Goal: Task Accomplishment & Management: Manage account settings

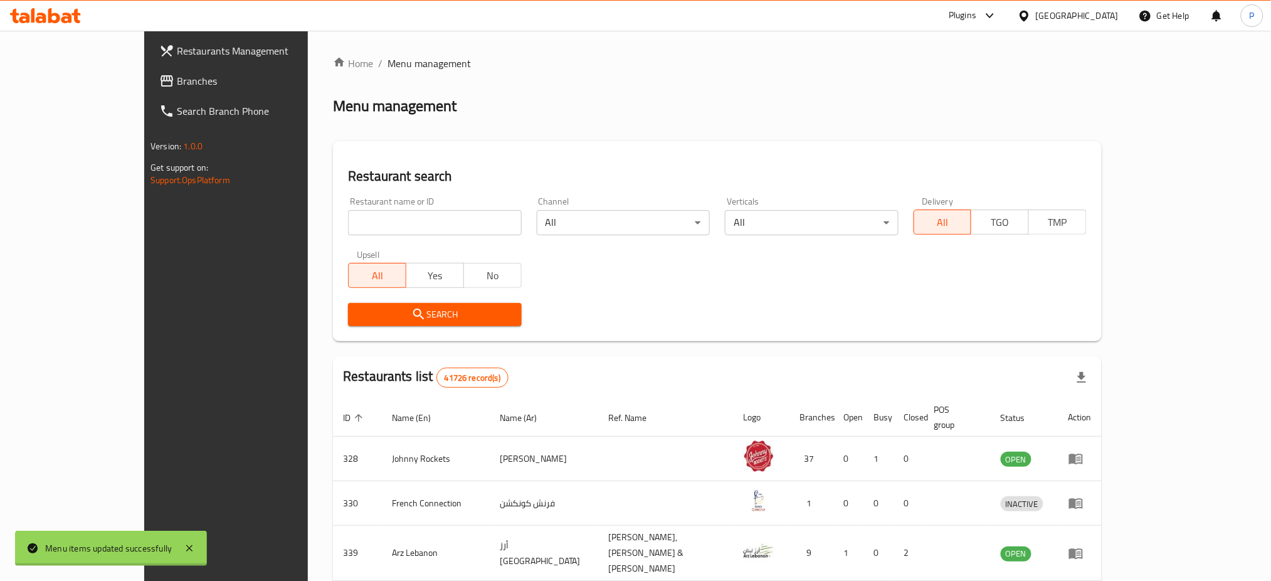
click at [1045, 15] on div "United Arab Emirates" at bounding box center [1077, 16] width 83 height 14
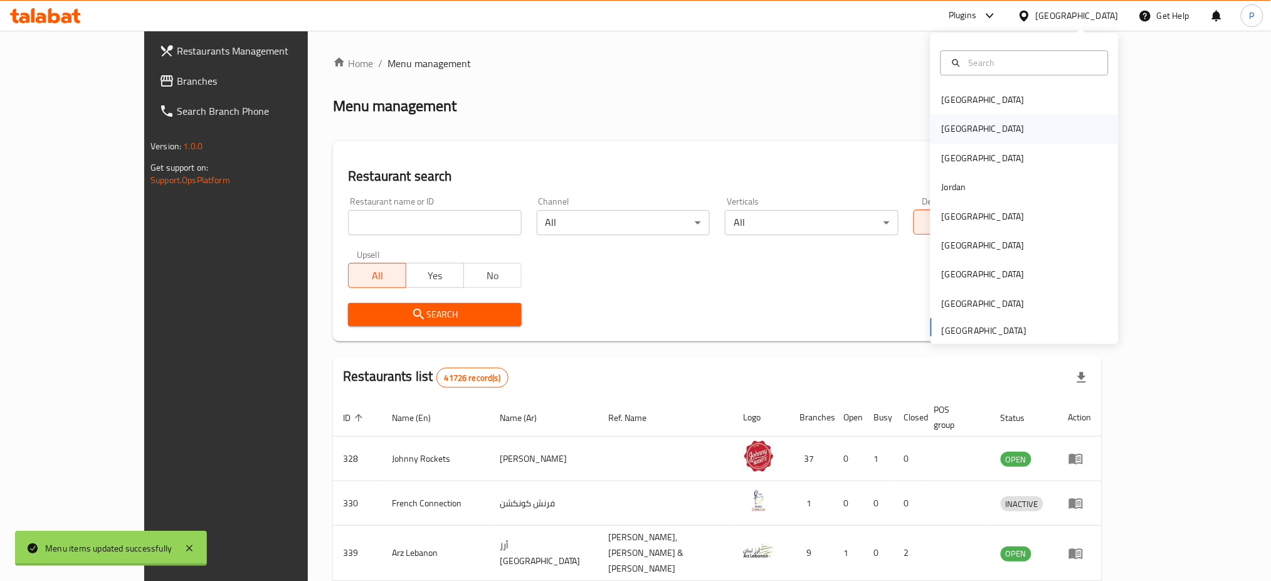
click at [953, 137] on div "[GEOGRAPHIC_DATA]" at bounding box center [983, 129] width 103 height 29
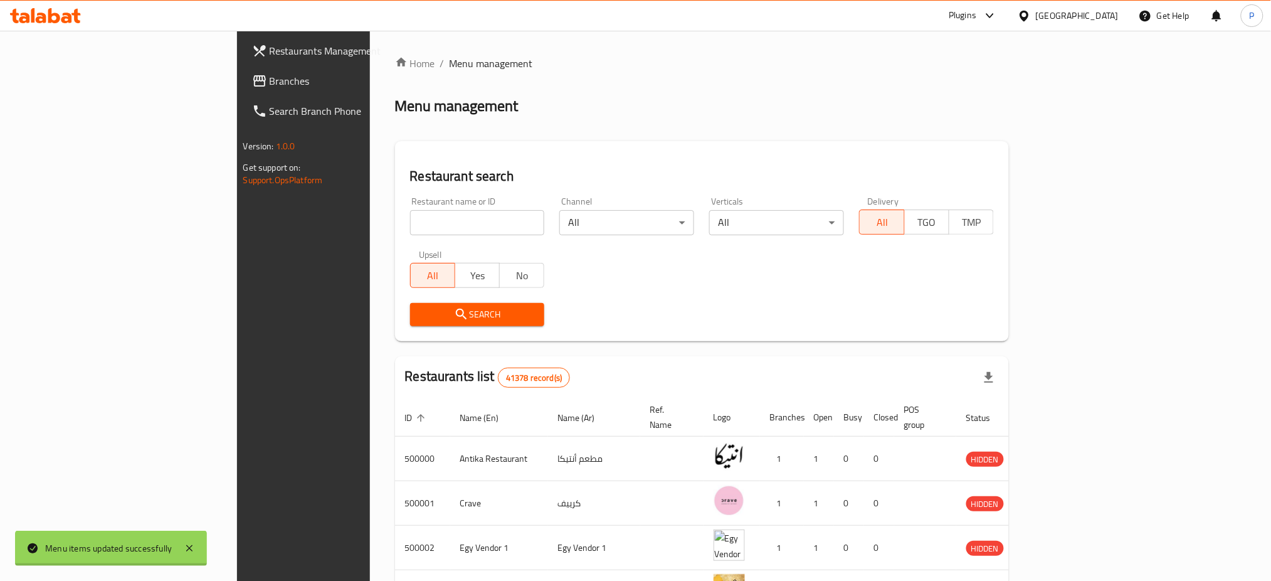
click at [408, 211] on div "Home / Menu management Menu management Restaurant search Restaurant name or ID …" at bounding box center [702, 480] width 614 height 848
click at [410, 218] on input "search" at bounding box center [477, 222] width 135 height 25
paste input "Gooha"
type input "Gooha"
click button "Search" at bounding box center [477, 314] width 135 height 23
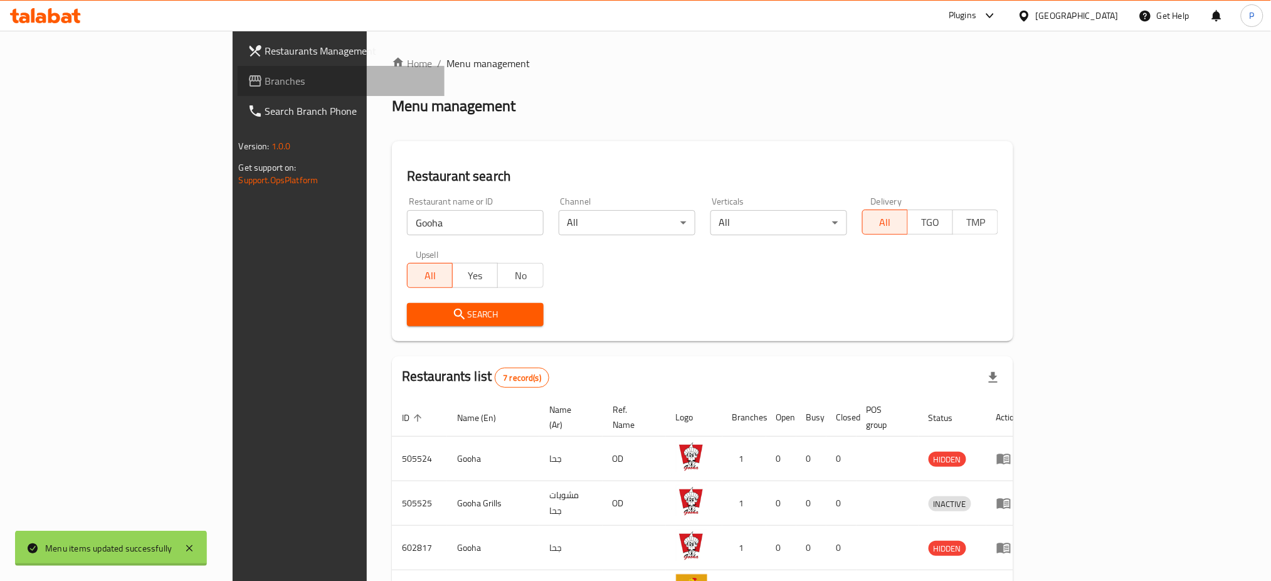
click at [265, 75] on span "Branches" at bounding box center [350, 80] width 170 height 15
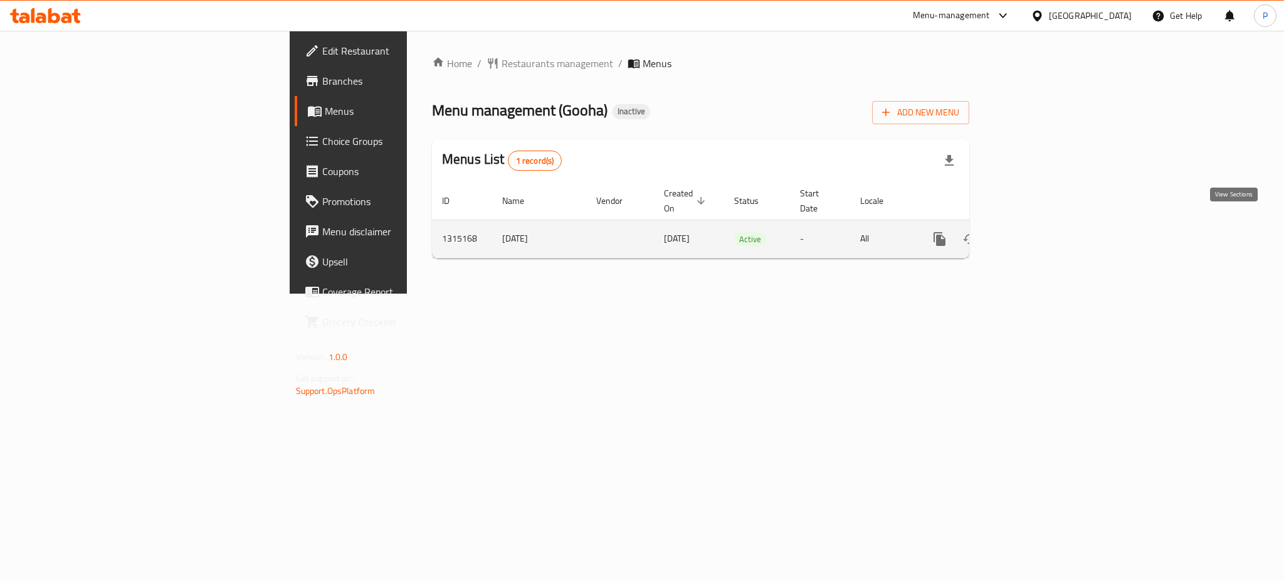
click at [1038, 231] on icon "enhanced table" at bounding box center [1030, 238] width 15 height 15
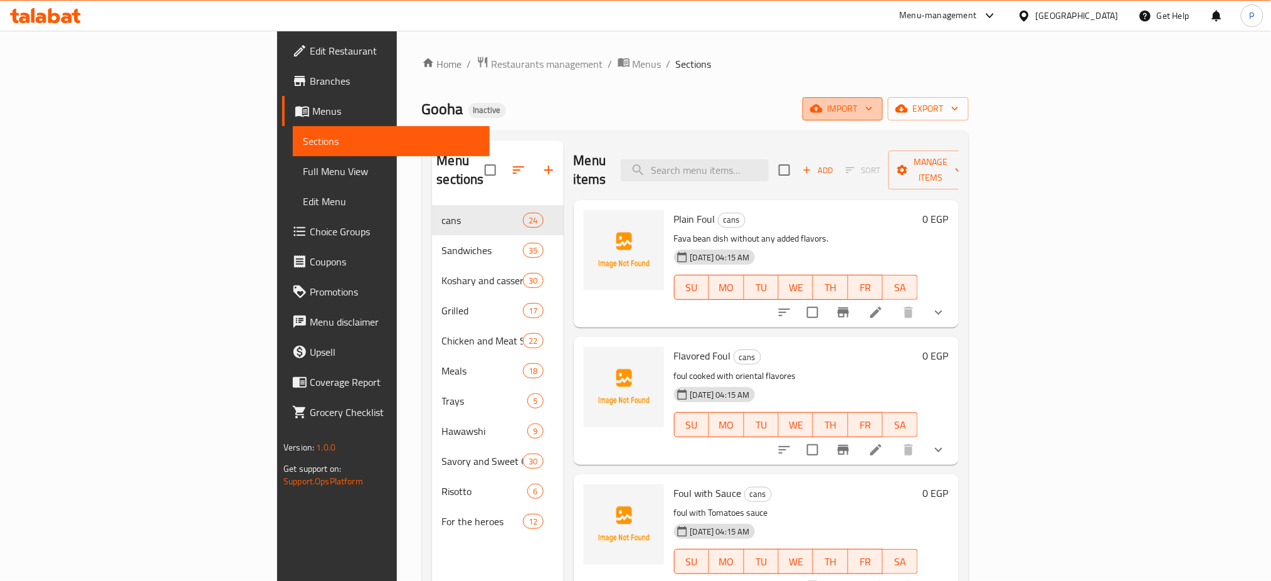
click at [875, 105] on icon "button" at bounding box center [869, 108] width 13 height 13
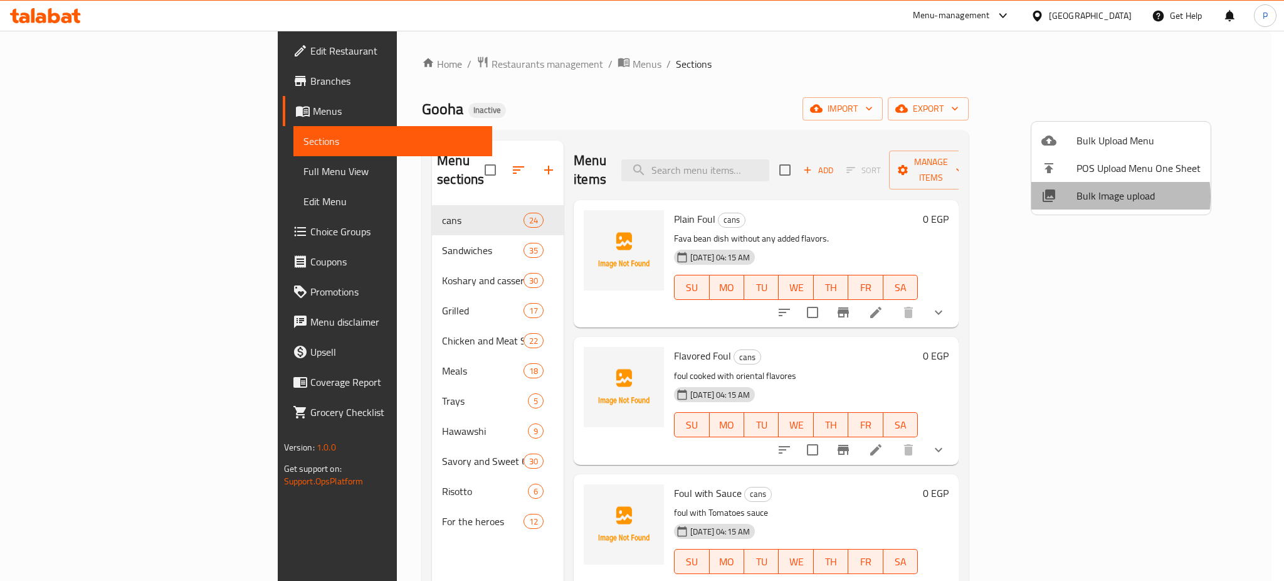
click at [1104, 196] on span "Bulk Image upload" at bounding box center [1139, 195] width 124 height 15
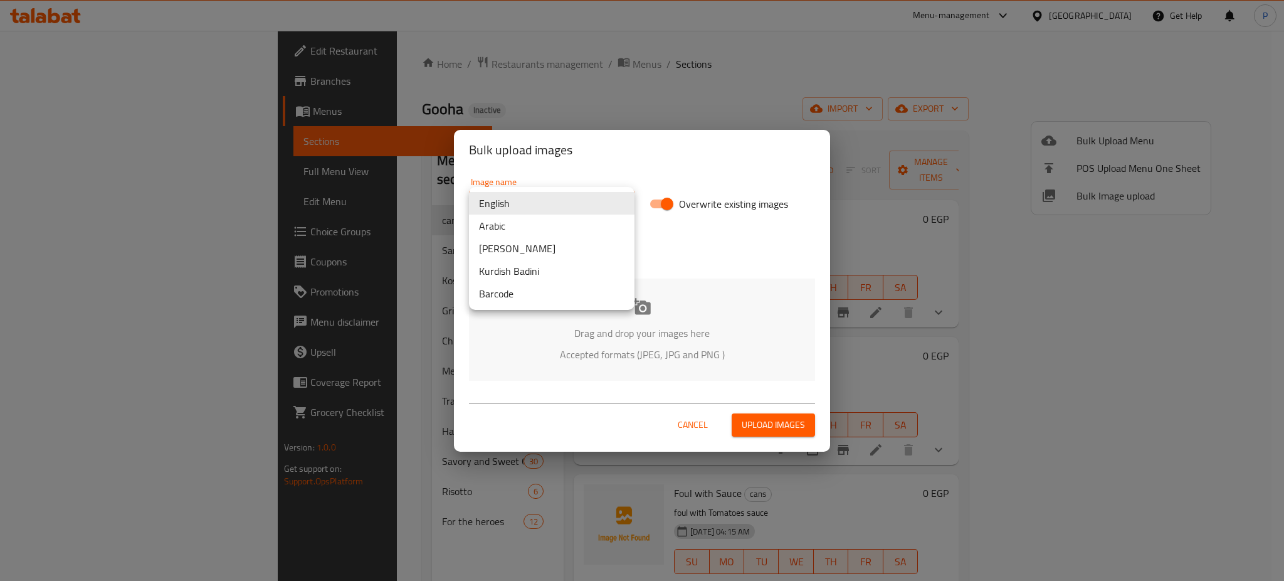
click at [579, 203] on body "​ Menu-management Egypt Get Help P Edit Restaurant Branches Menus Sections Full…" at bounding box center [642, 306] width 1284 height 550
click at [544, 221] on li "Arabic" at bounding box center [552, 225] width 166 height 23
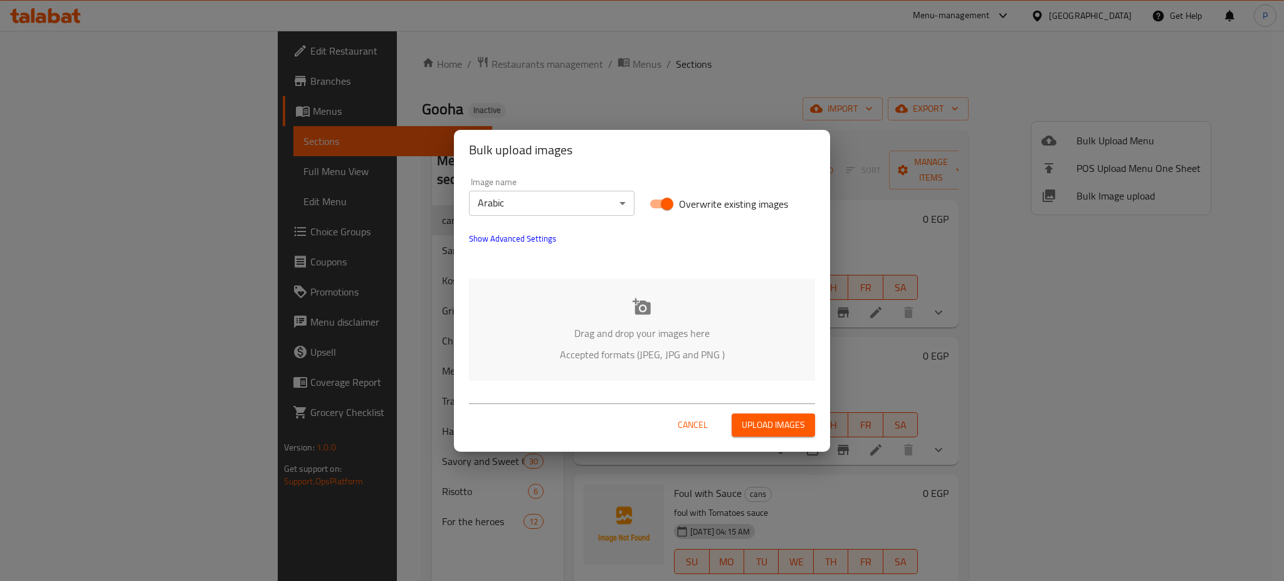
click at [623, 310] on div "Drag and drop your images here Accepted formats (JPEG, JPG and PNG )" at bounding box center [642, 329] width 346 height 102
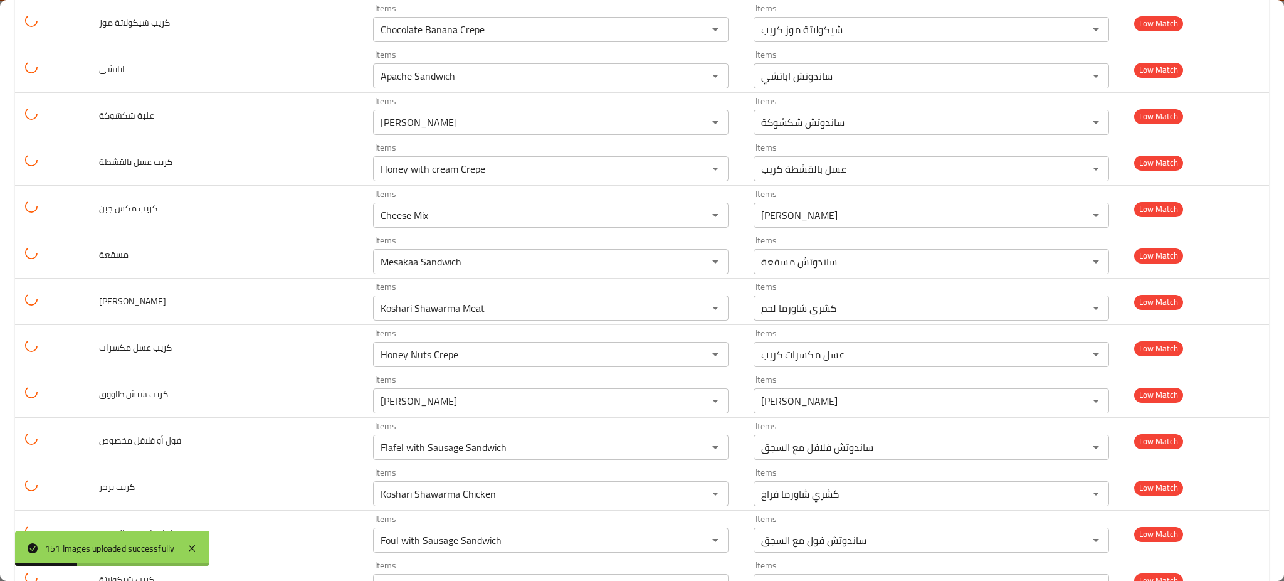
scroll to position [6648, 0]
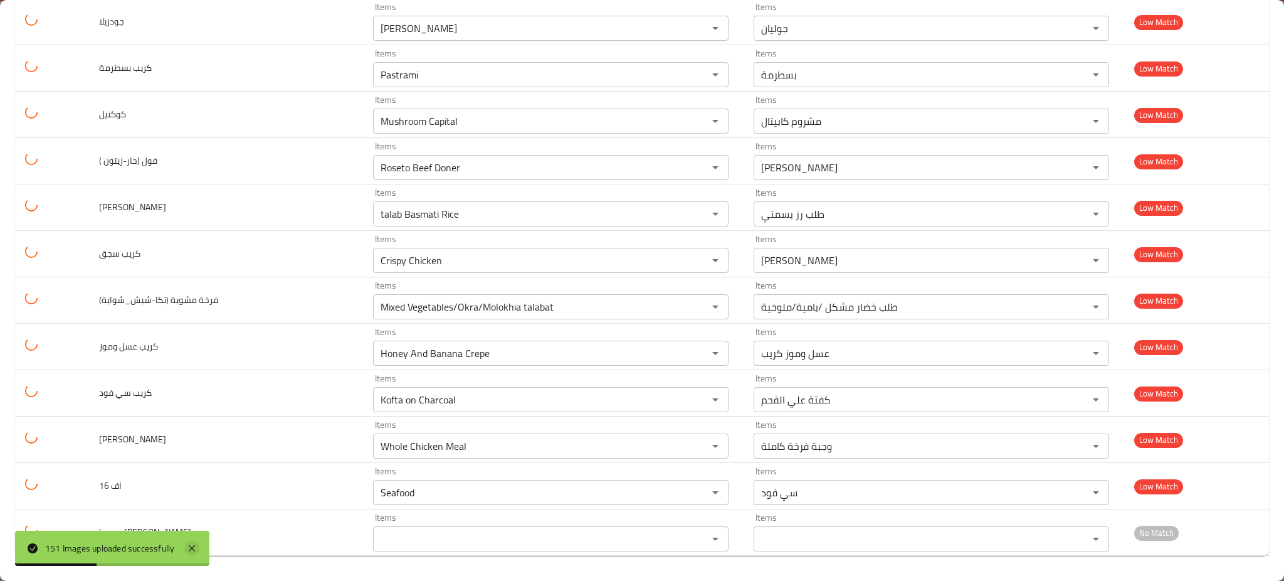
click at [192, 543] on icon at bounding box center [191, 548] width 15 height 15
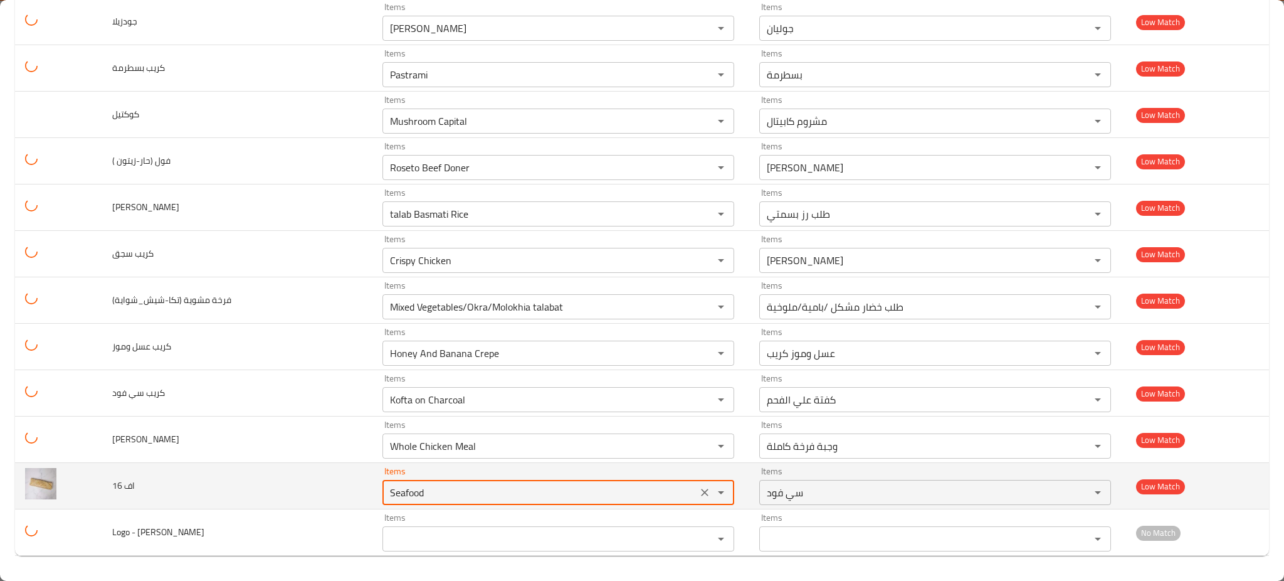
click at [643, 495] on 16 "Seafood" at bounding box center [539, 492] width 307 height 18
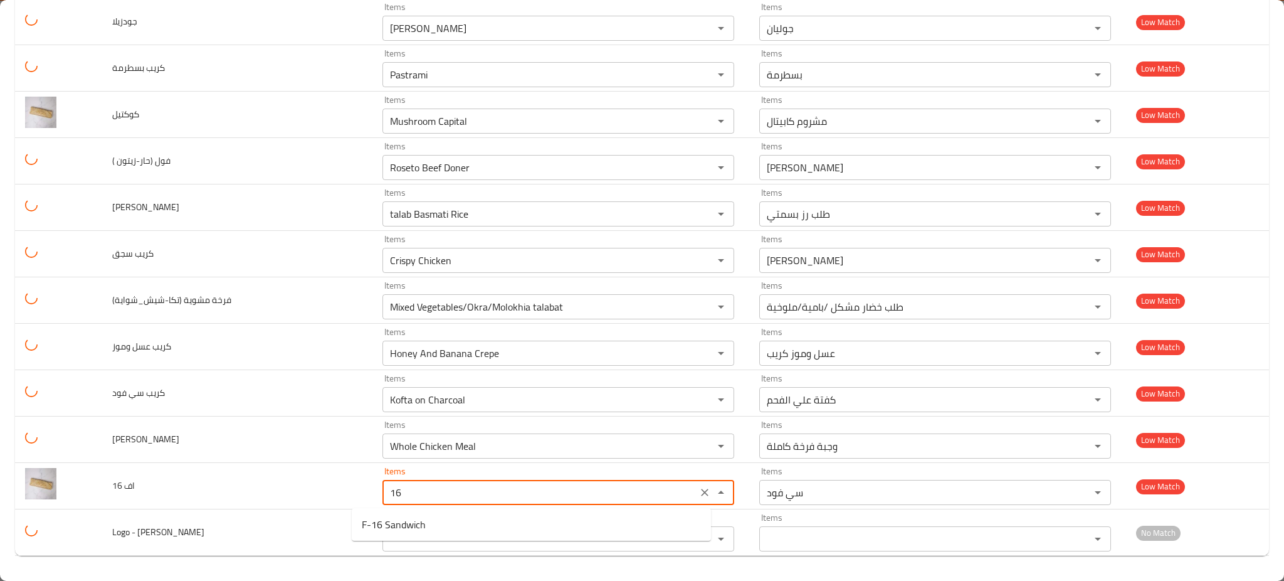
click at [586, 524] on 16-option-0 "F-16 Sandwich" at bounding box center [531, 524] width 359 height 23
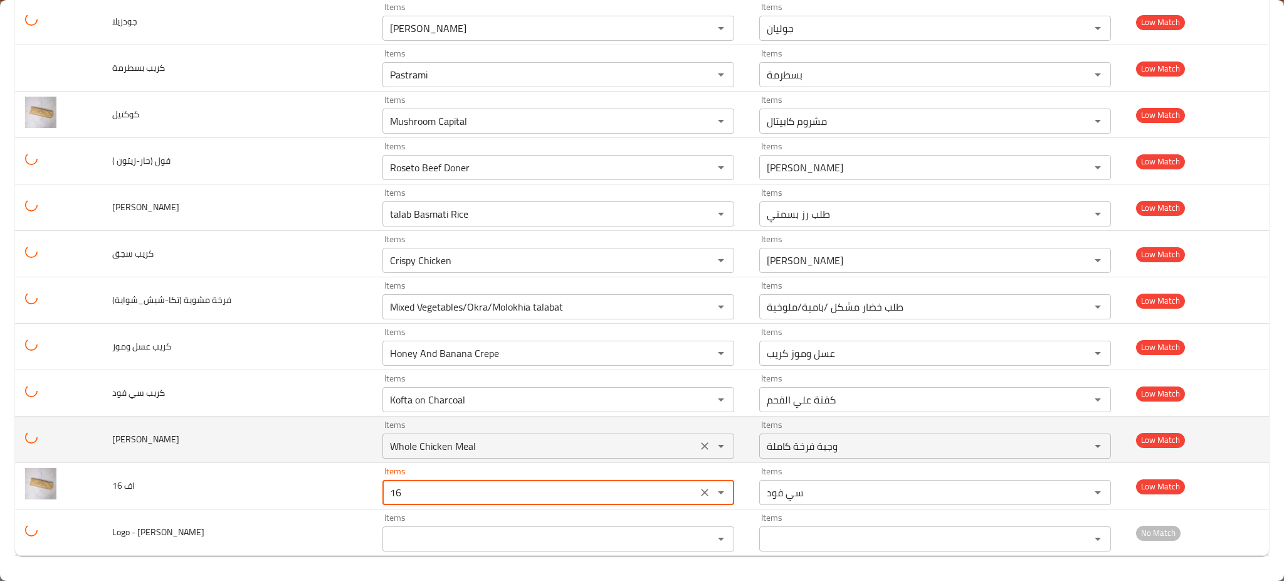
type 16 "F-16 Sandwich"
type 16-ar "ساندوتش اف 16"
click at [399, 436] on div "Whole Chicken Meal Items" at bounding box center [558, 445] width 352 height 25
type 16 "F-16 Sandwich"
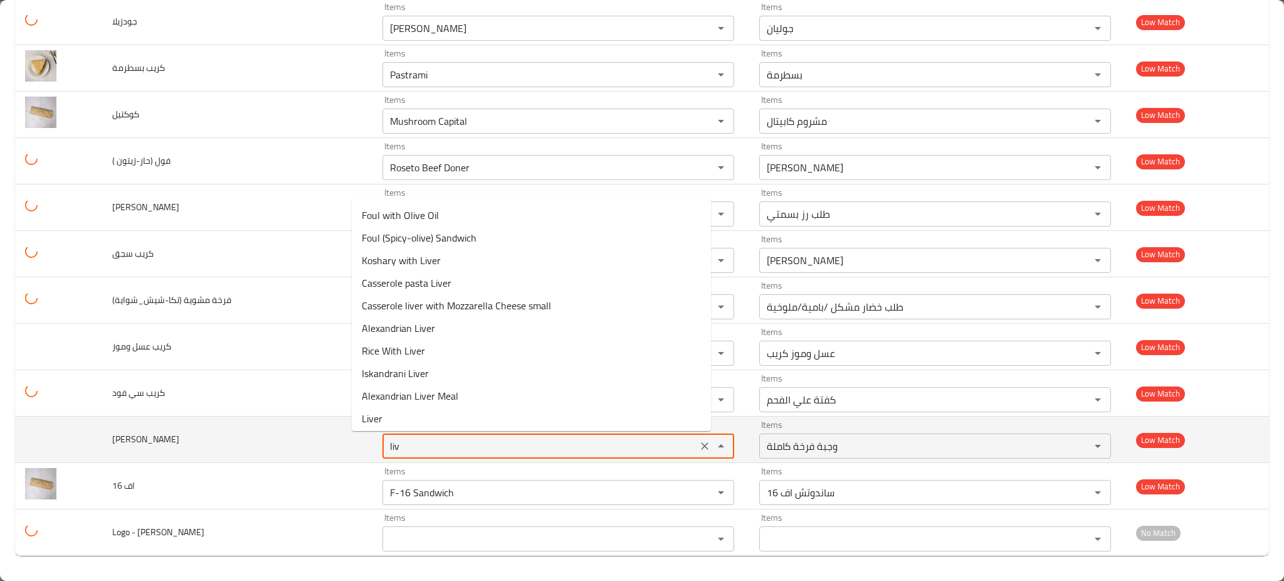
type كبدة "live"
click at [699, 448] on icon "Clear" at bounding box center [705, 446] width 13 height 13
click at [696, 448] on div "enhanced table" at bounding box center [712, 446] width 33 height 18
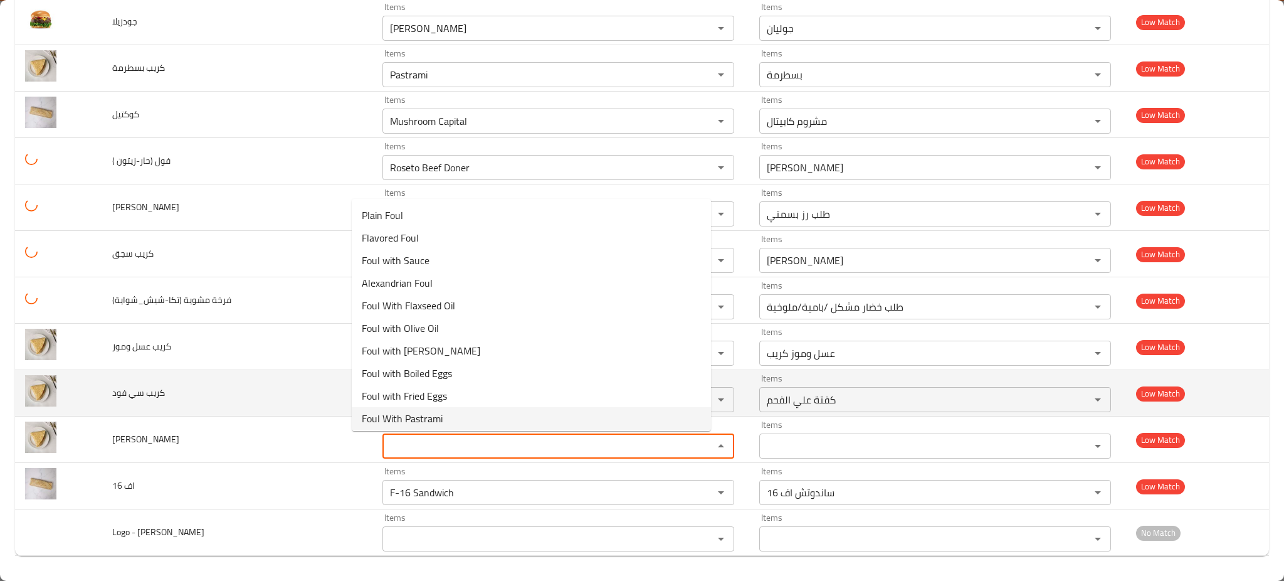
click at [265, 399] on td "كريب سي فود" at bounding box center [237, 393] width 270 height 46
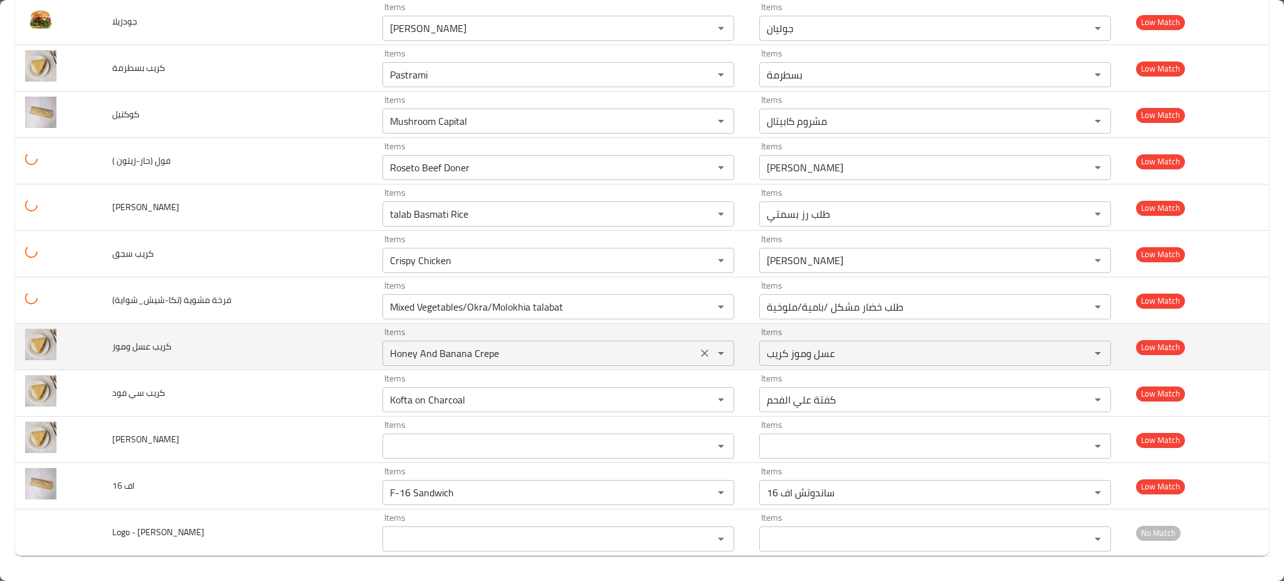
click at [699, 398] on icon "Clear" at bounding box center [705, 399] width 13 height 13
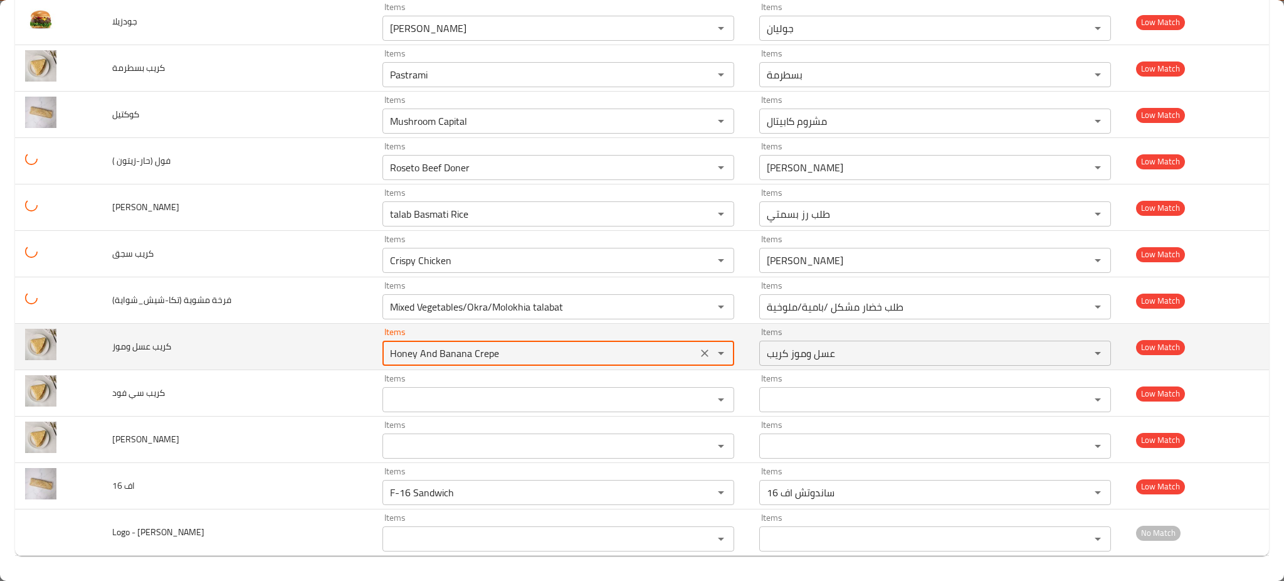
drag, startPoint x: 603, startPoint y: 350, endPoint x: 587, endPoint y: 368, distance: 24.0
click at [602, 351] on وموز "Honey And Banana Crepe" at bounding box center [539, 353] width 307 height 18
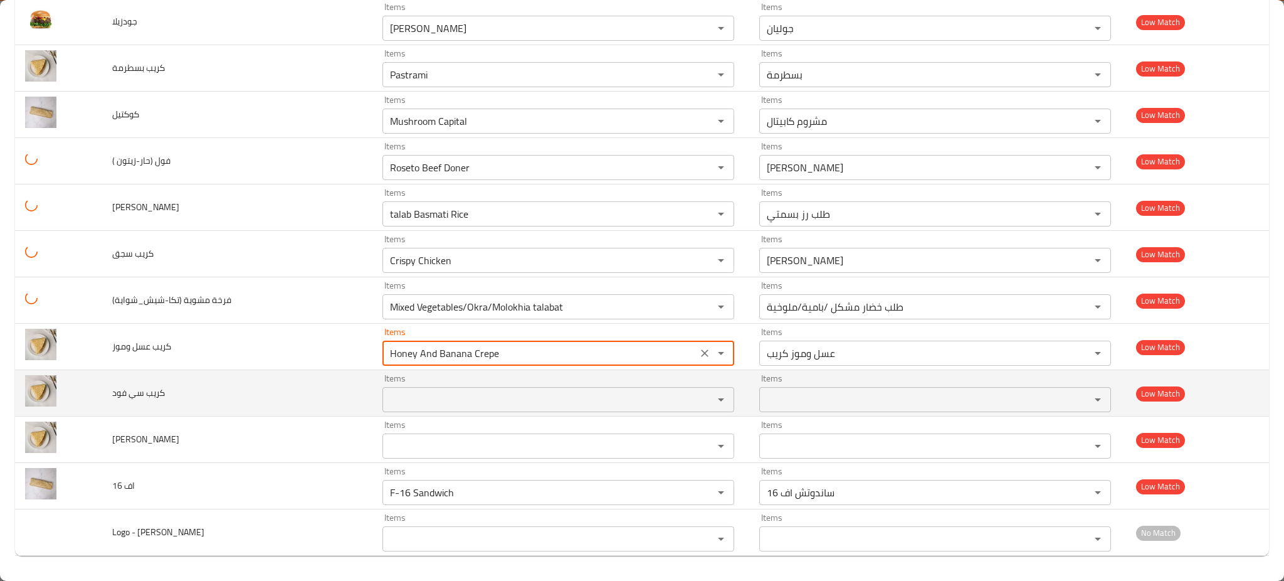
click at [564, 392] on فود "Items" at bounding box center [539, 400] width 307 height 18
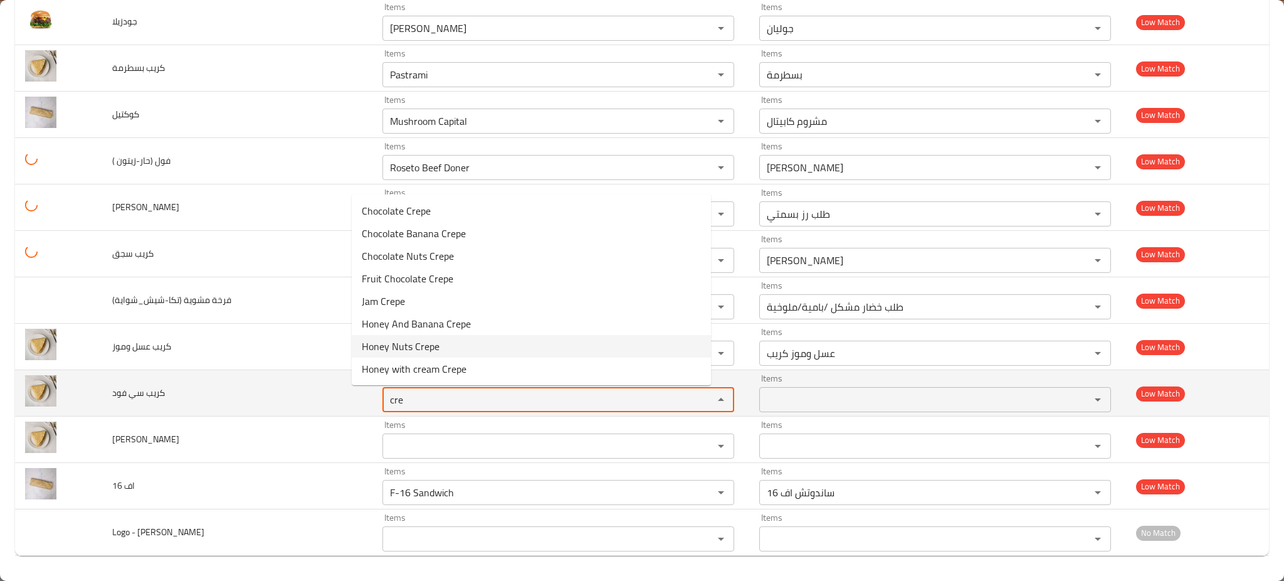
click at [640, 405] on فود "cre" at bounding box center [539, 400] width 307 height 18
type فود "cre"
click at [213, 377] on td "كريب سي فود" at bounding box center [237, 393] width 270 height 46
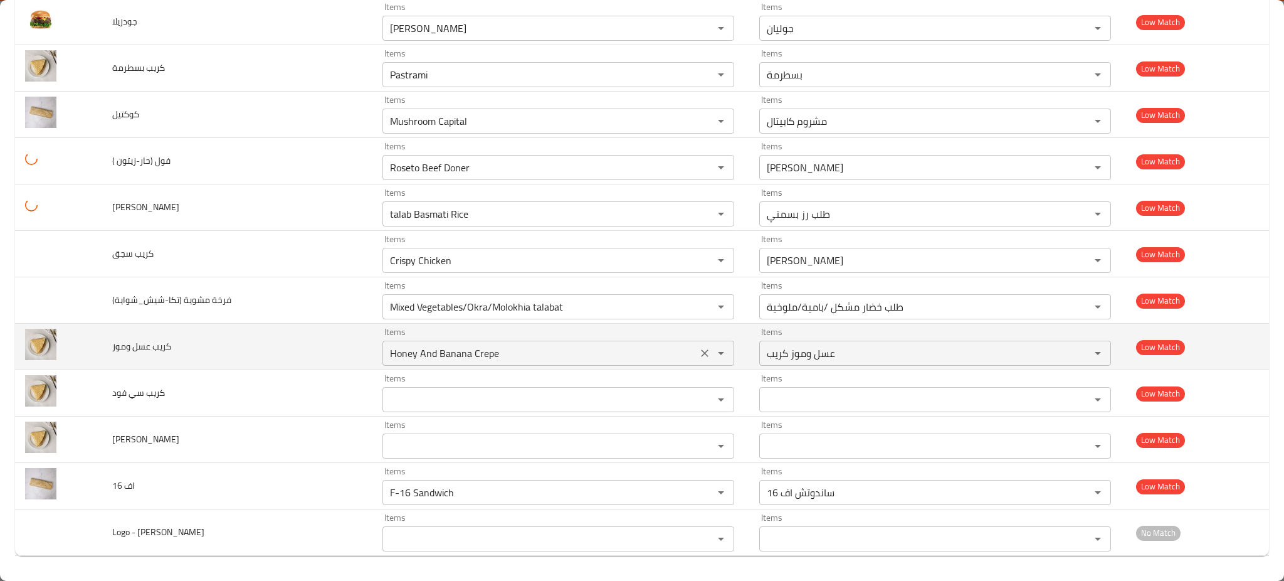
click at [699, 359] on icon "Clear" at bounding box center [705, 353] width 13 height 13
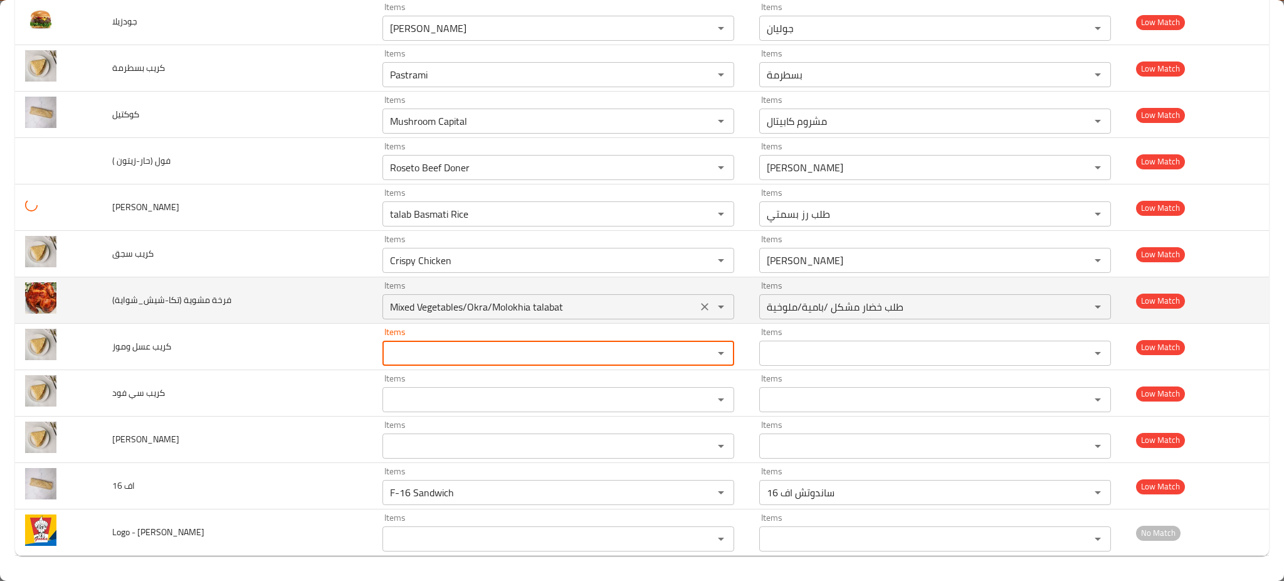
click at [699, 302] on icon "Clear" at bounding box center [705, 306] width 13 height 13
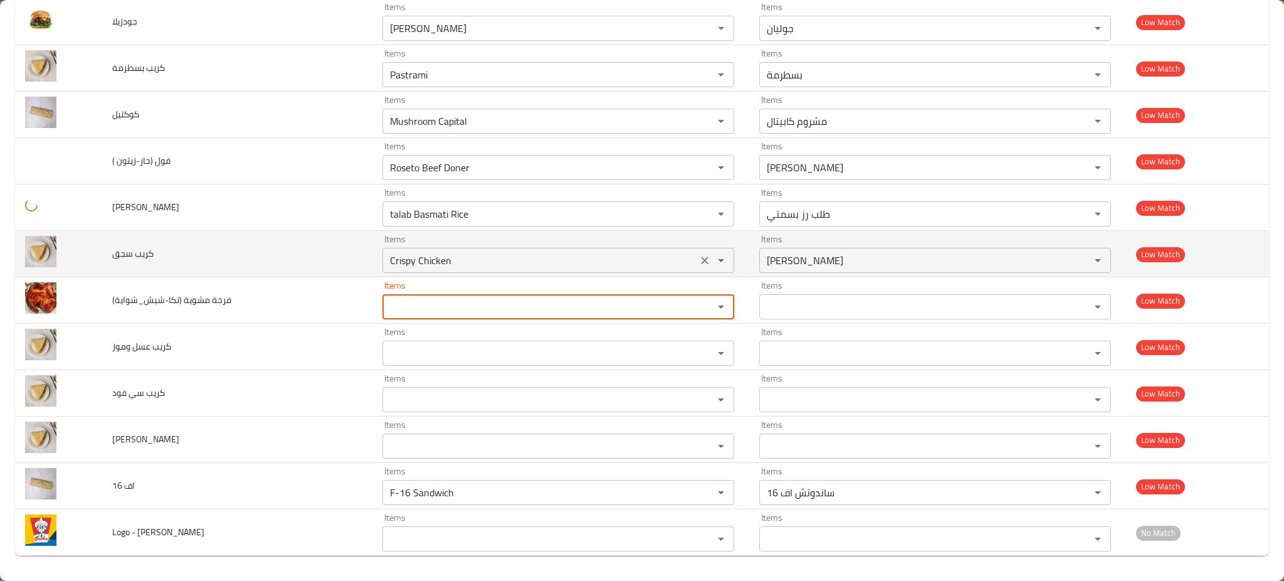
click at [699, 264] on icon "Clear" at bounding box center [705, 260] width 13 height 13
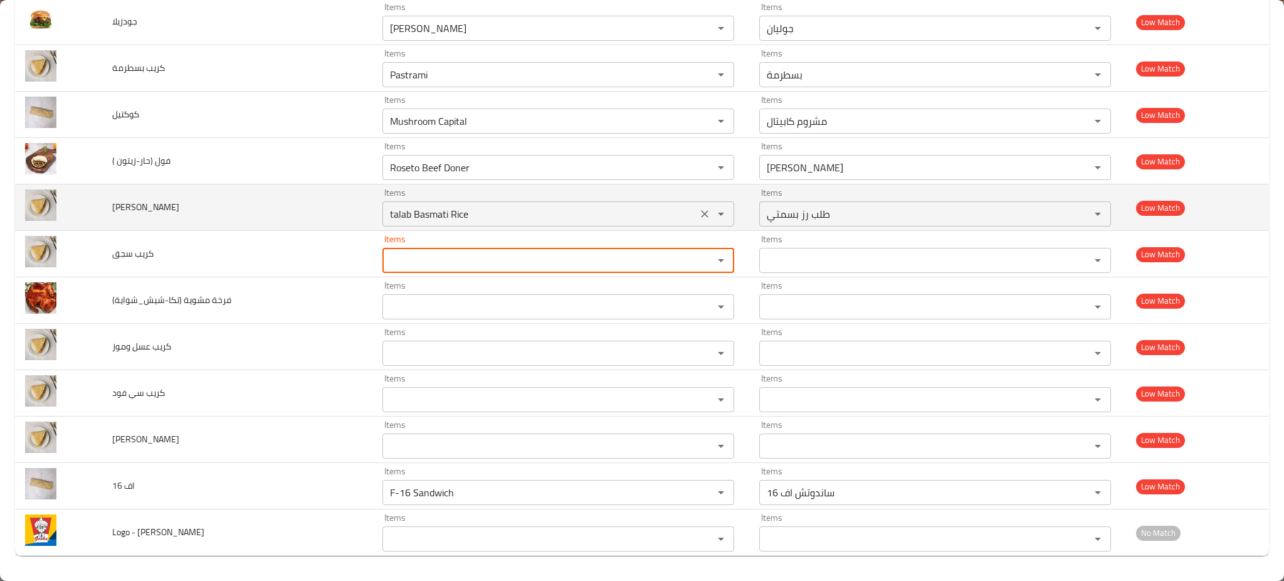
click at [699, 209] on icon "Clear" at bounding box center [705, 214] width 13 height 13
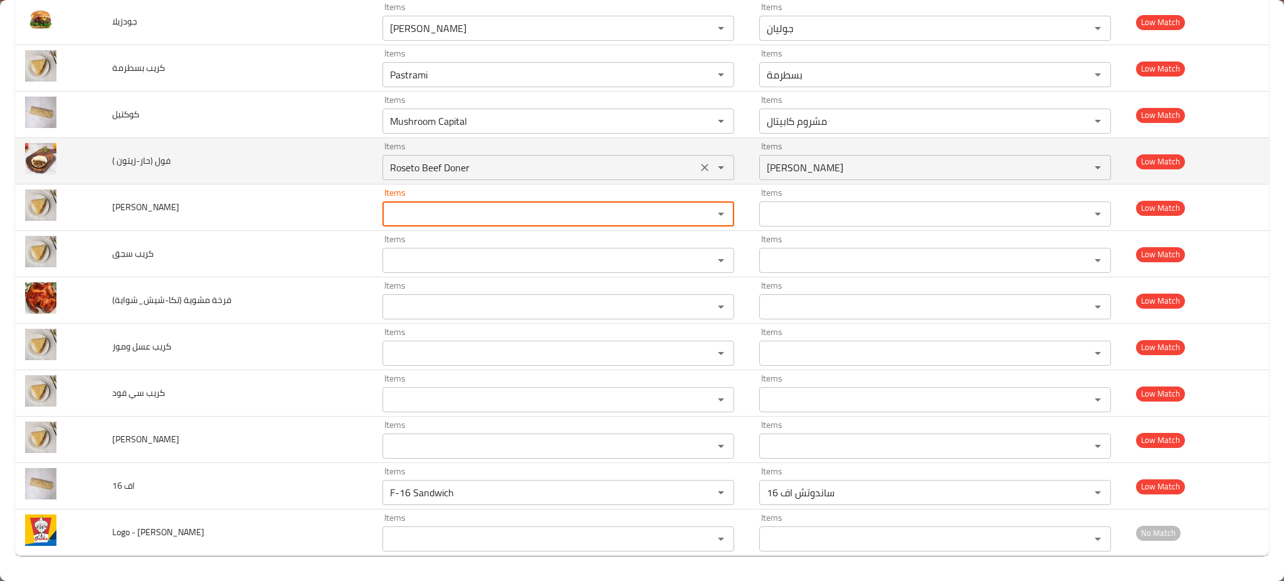
click at [699, 162] on icon "Clear" at bounding box center [705, 167] width 13 height 13
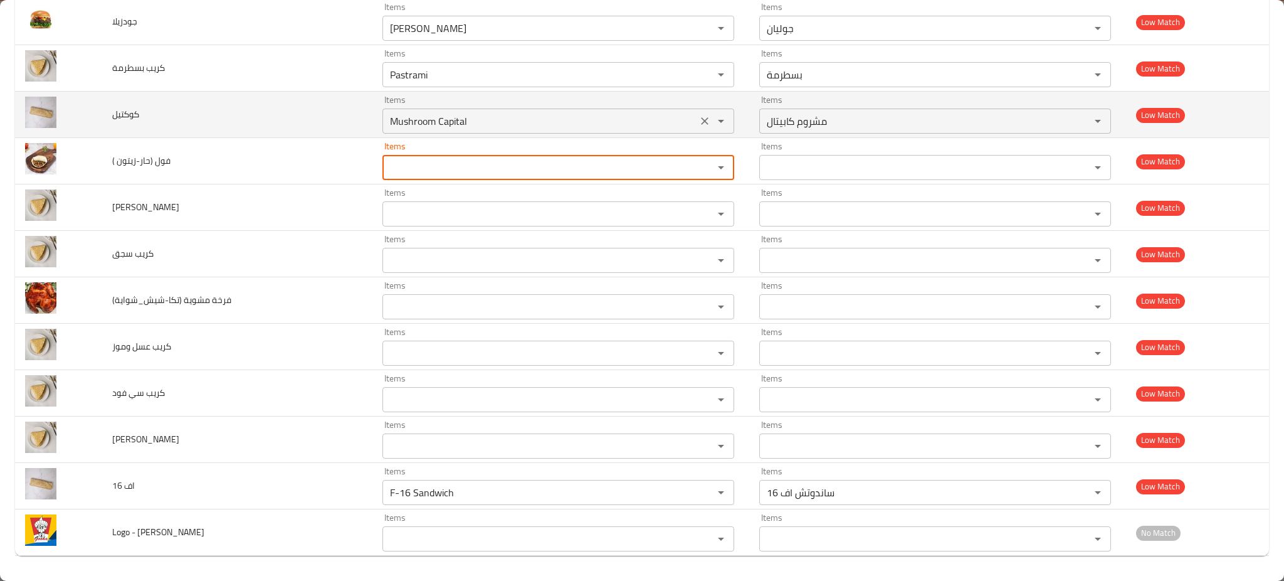
click at [699, 120] on icon "Clear" at bounding box center [705, 121] width 13 height 13
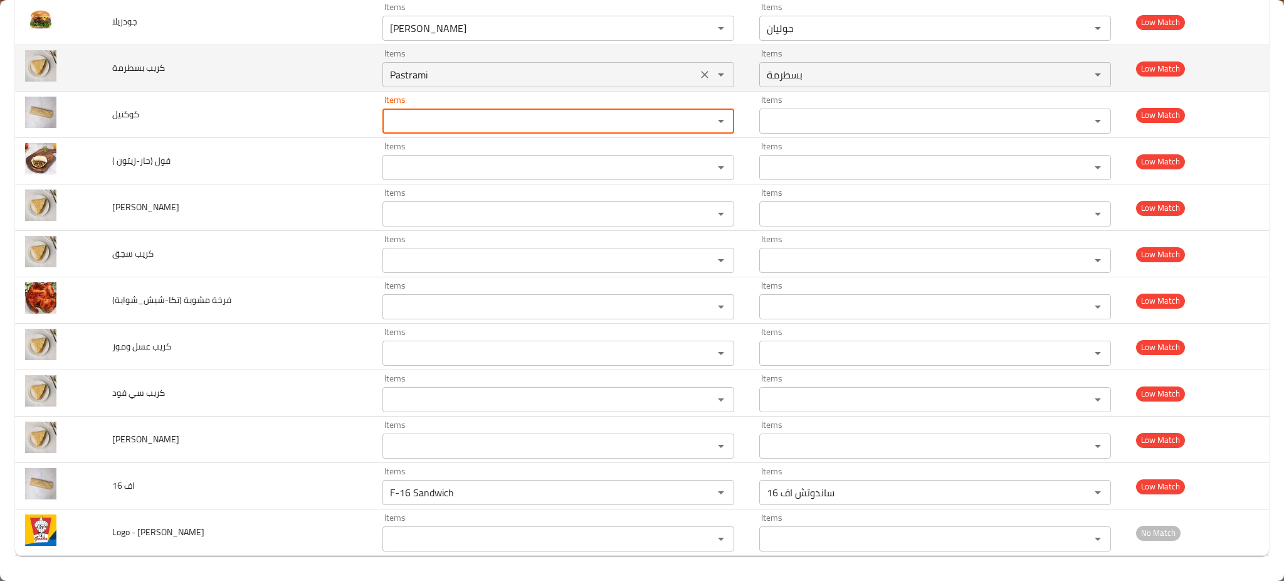
click at [678, 84] on div "Pastrami Items" at bounding box center [558, 74] width 352 height 25
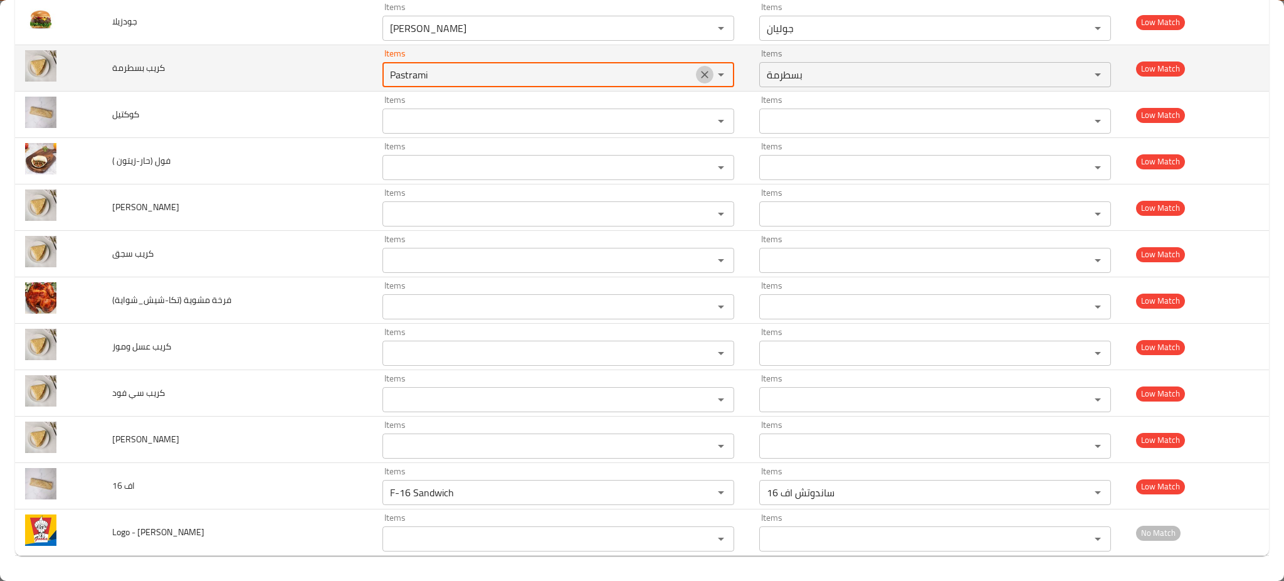
click at [696, 81] on button "Clear" at bounding box center [705, 75] width 18 height 18
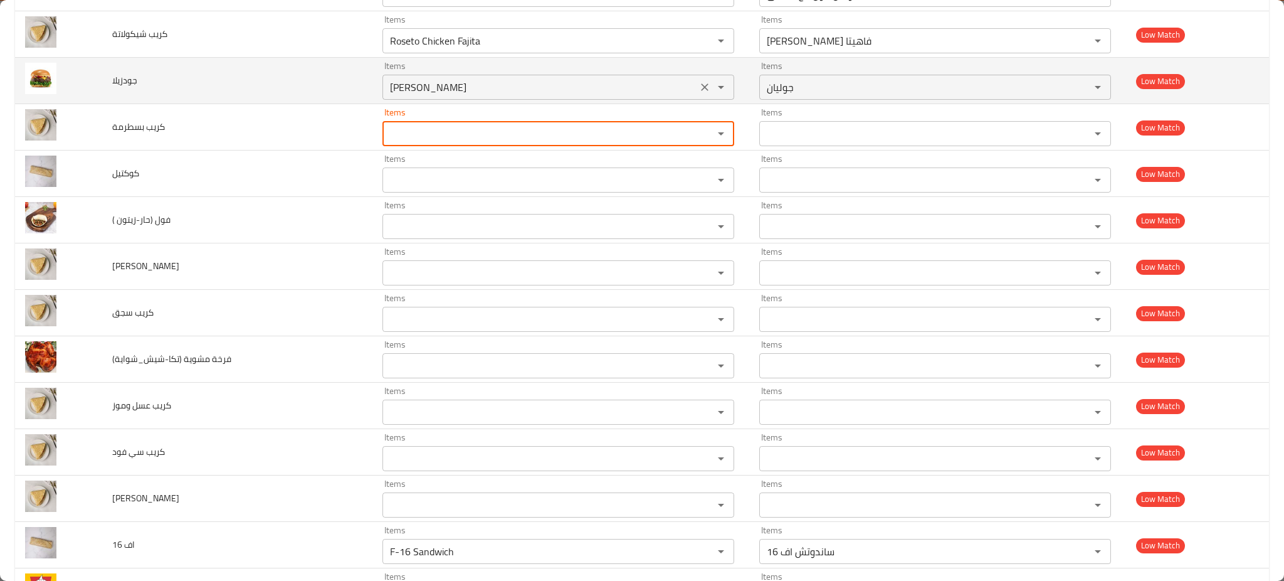
scroll to position [6583, 0]
click at [699, 95] on icon "Clear" at bounding box center [705, 88] width 13 height 13
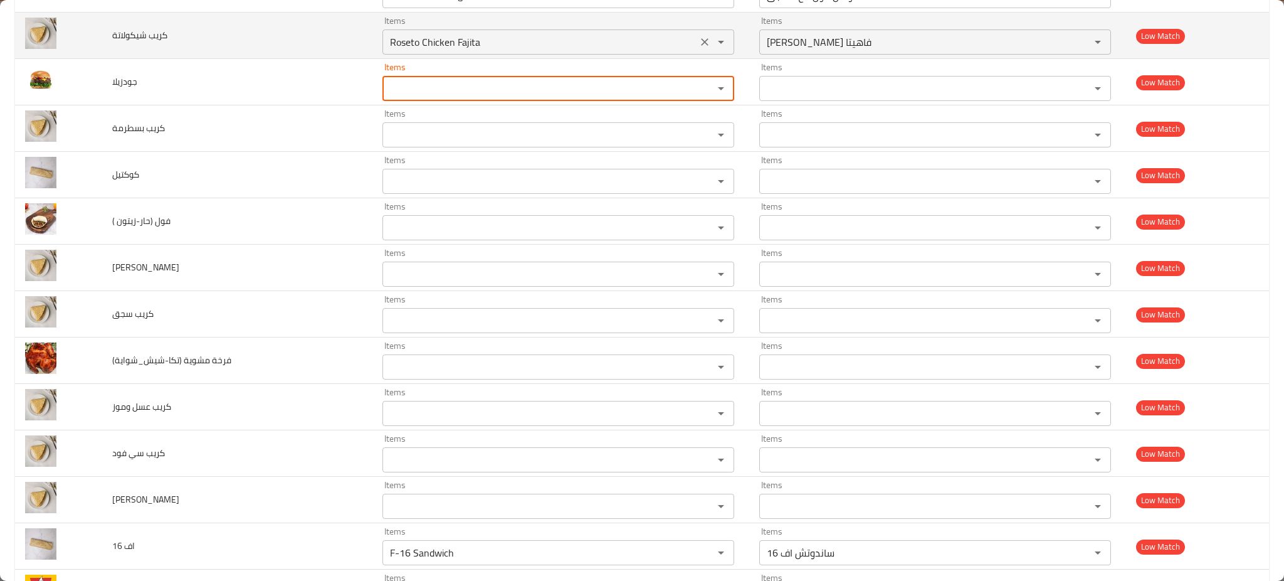
click at [699, 46] on icon "Clear" at bounding box center [705, 42] width 13 height 13
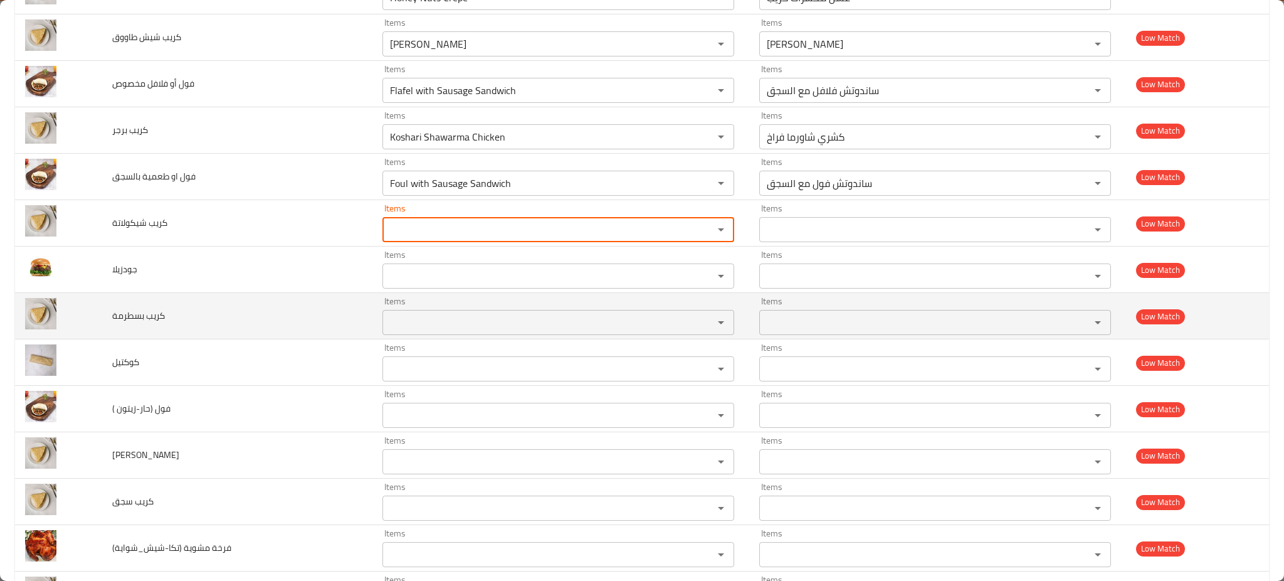
scroll to position [6394, 0]
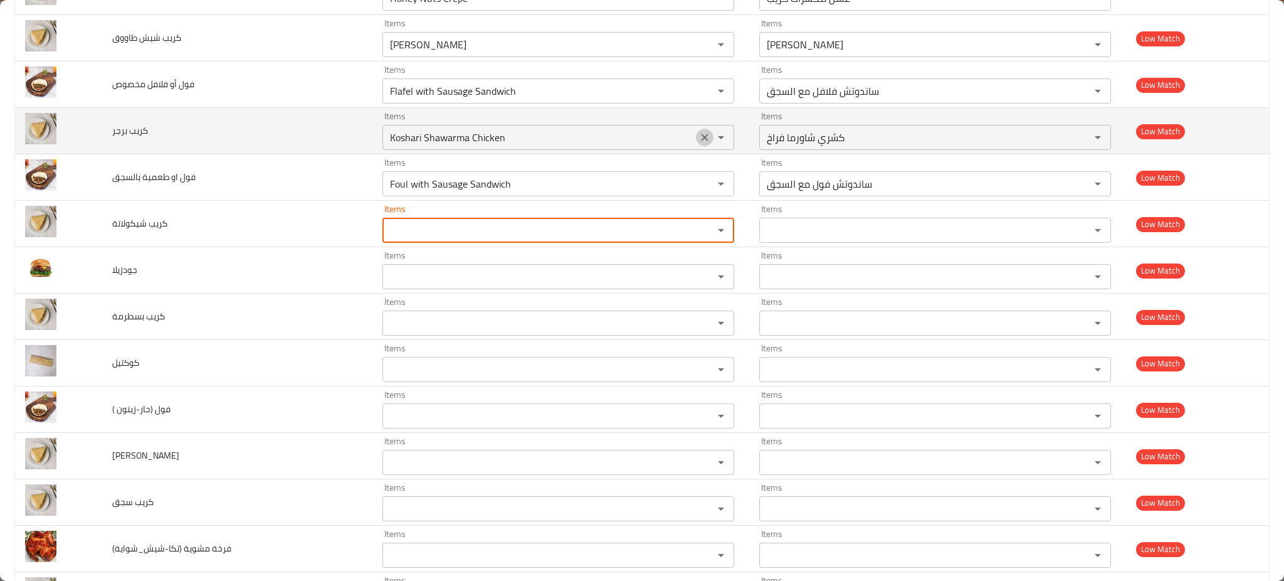
click at [699, 143] on icon "Clear" at bounding box center [705, 137] width 13 height 13
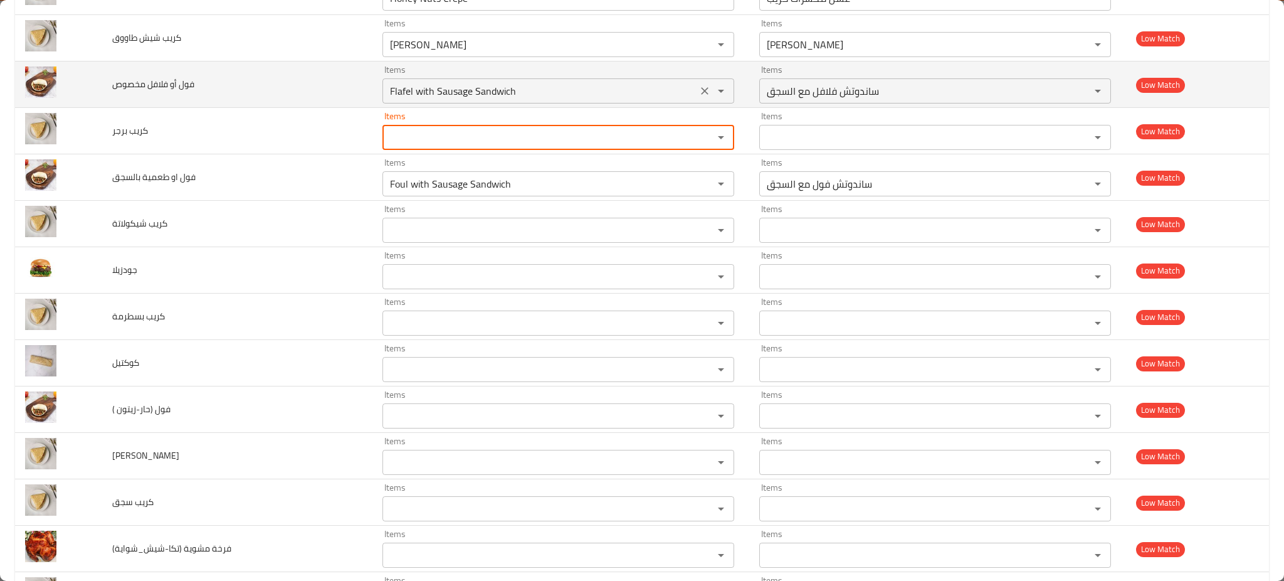
click at [701, 95] on icon "Clear" at bounding box center [705, 91] width 8 height 8
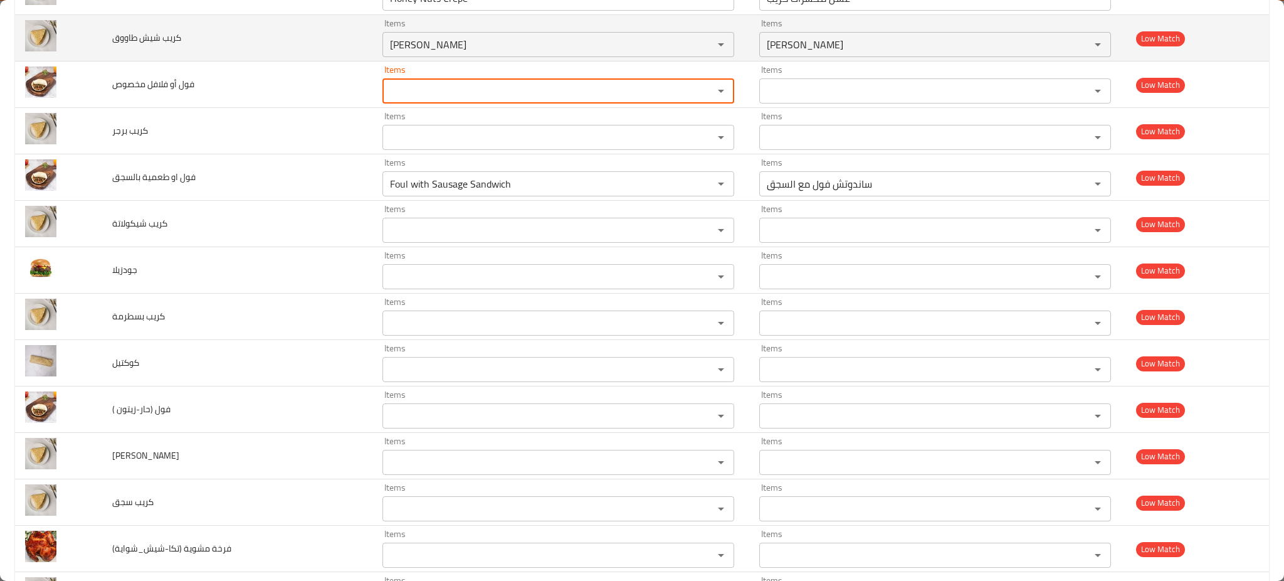
click at [682, 61] on td "Items Shish Tawook Items" at bounding box center [560, 38] width 377 height 46
click at [699, 50] on icon "Clear" at bounding box center [705, 44] width 13 height 13
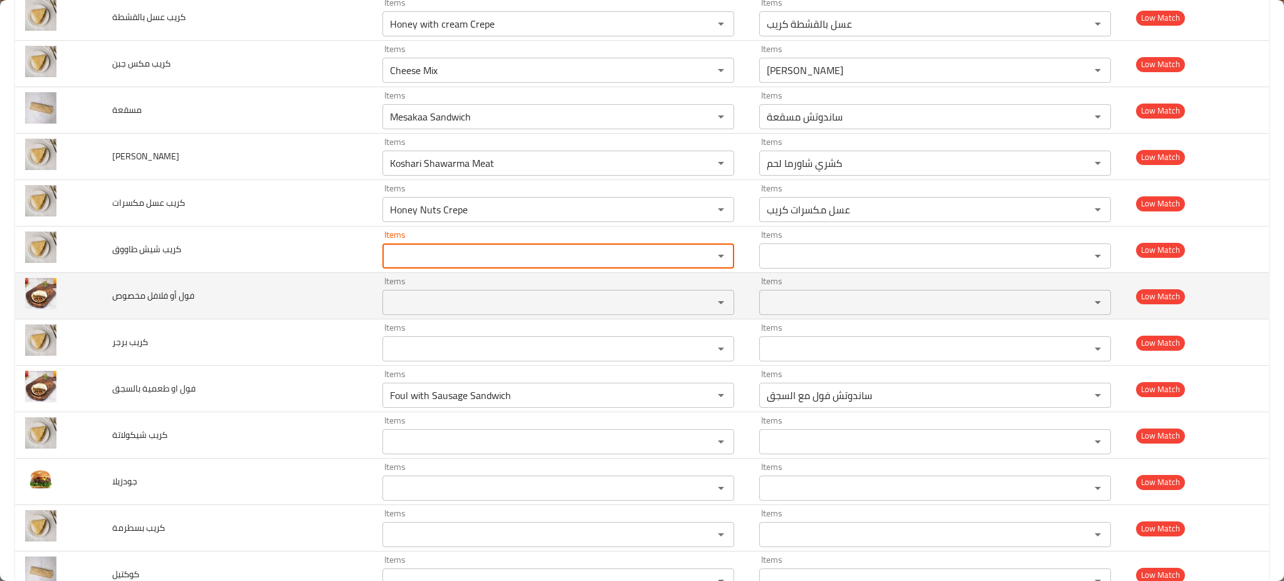
scroll to position [6184, 0]
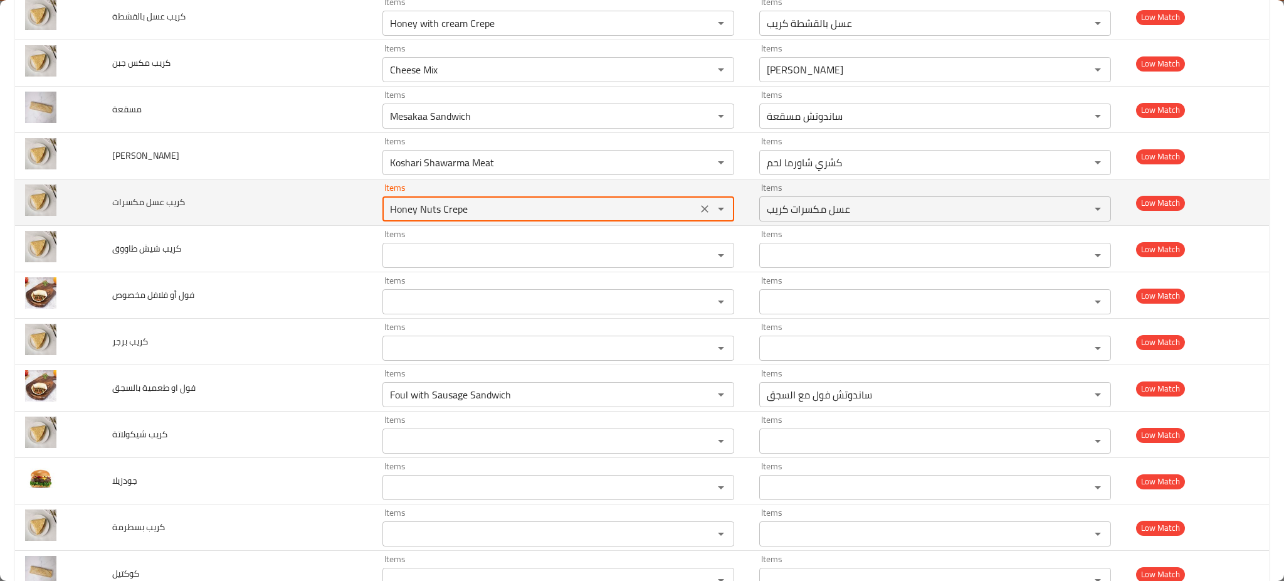
click at [670, 211] on مكسرات "Honey Nuts Crepe" at bounding box center [539, 209] width 307 height 18
click at [696, 211] on button "Clear" at bounding box center [705, 209] width 18 height 18
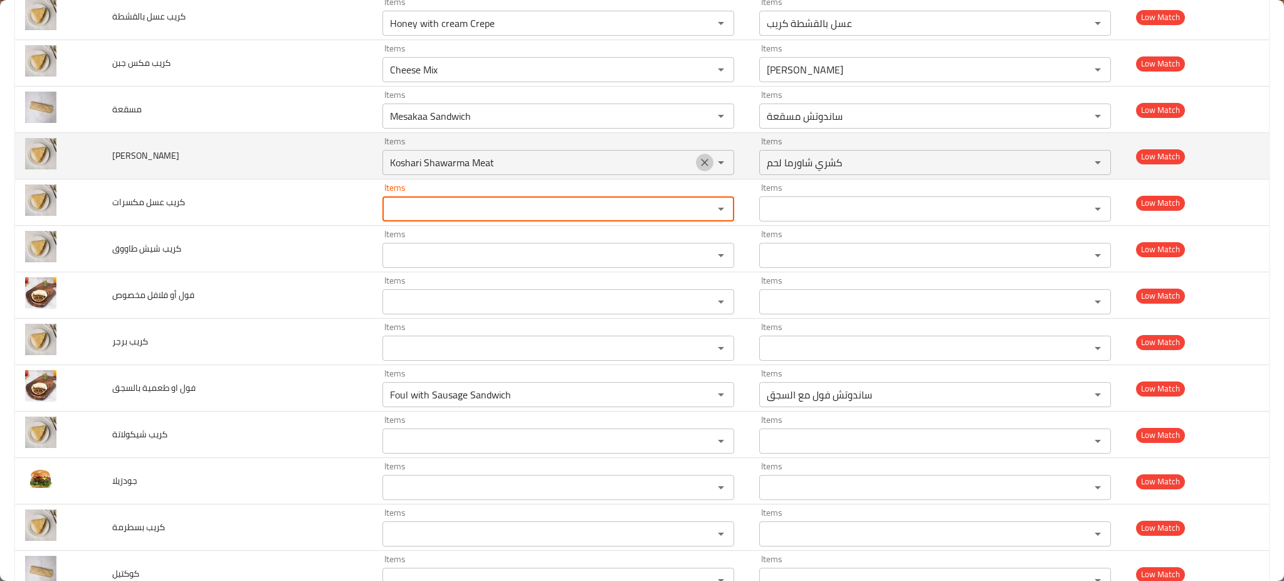
click at [699, 169] on icon "Clear" at bounding box center [705, 162] width 13 height 13
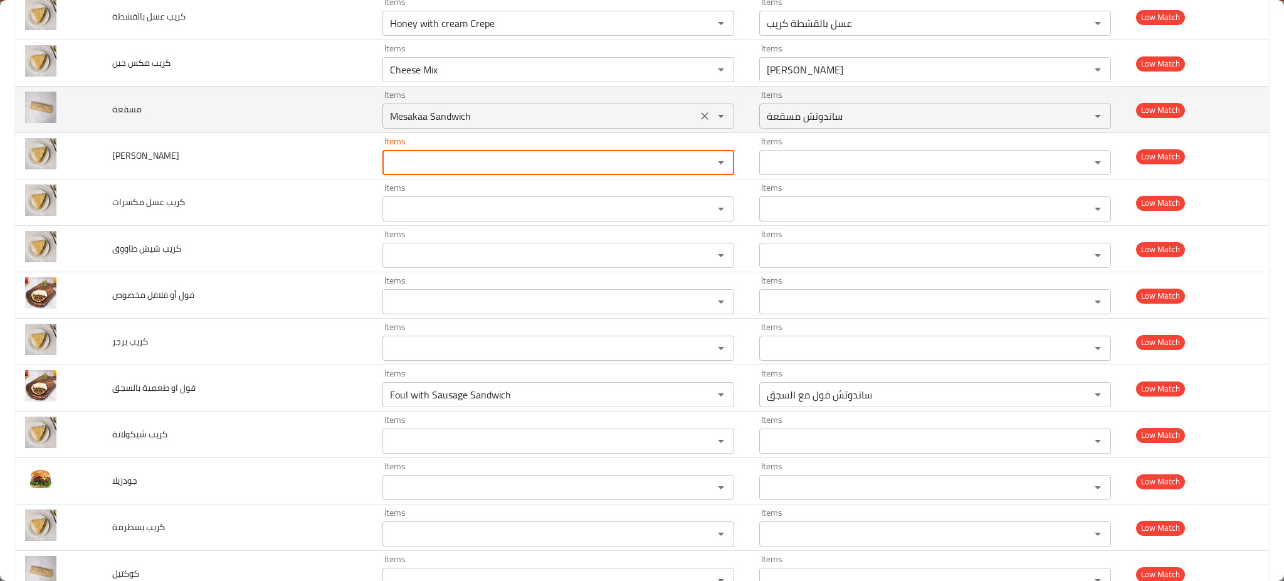
click at [683, 110] on div "Mesakaa Sandwich Items" at bounding box center [558, 115] width 352 height 25
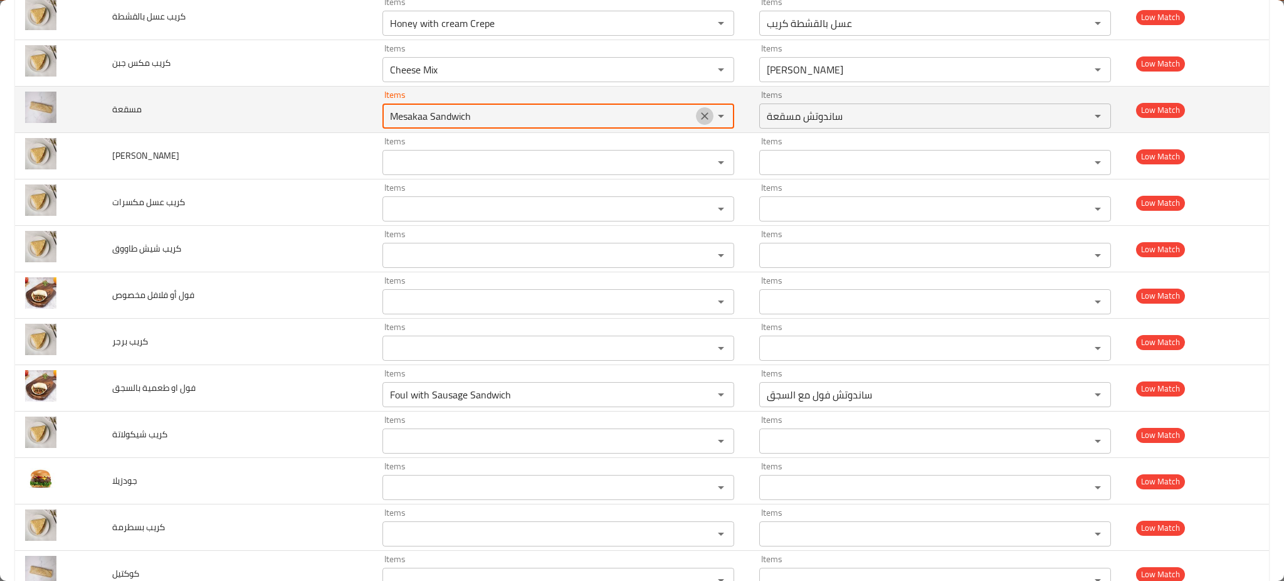
click at [701, 119] on icon "Clear" at bounding box center [705, 116] width 8 height 8
click at [696, 119] on div "enhanced table" at bounding box center [712, 116] width 33 height 18
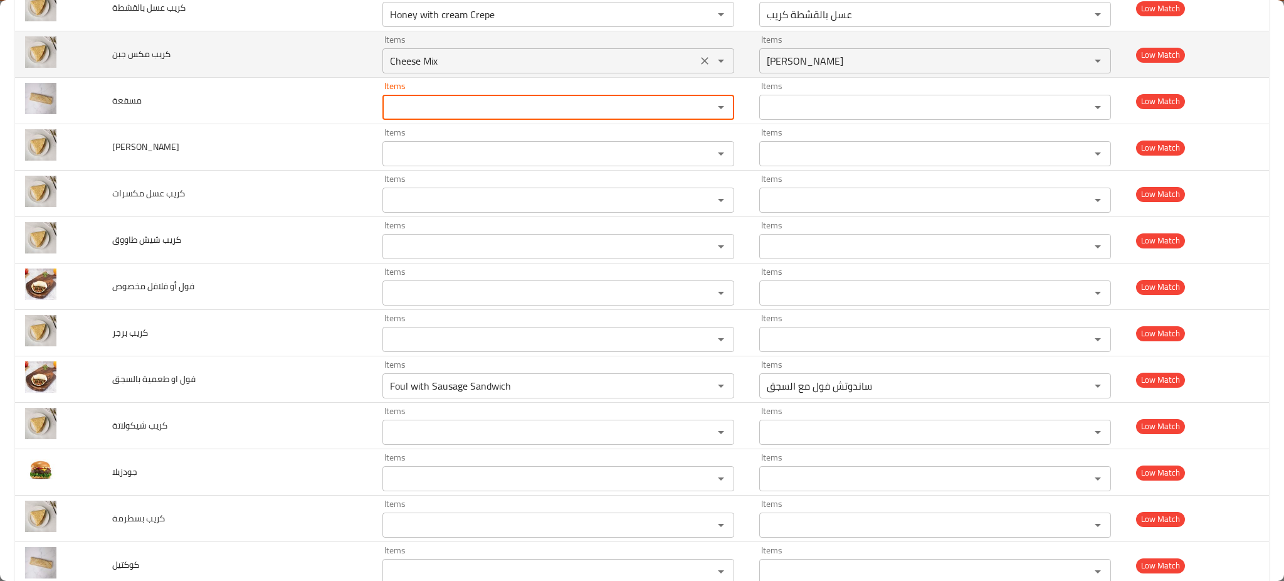
click at [701, 65] on icon "Clear" at bounding box center [705, 61] width 8 height 8
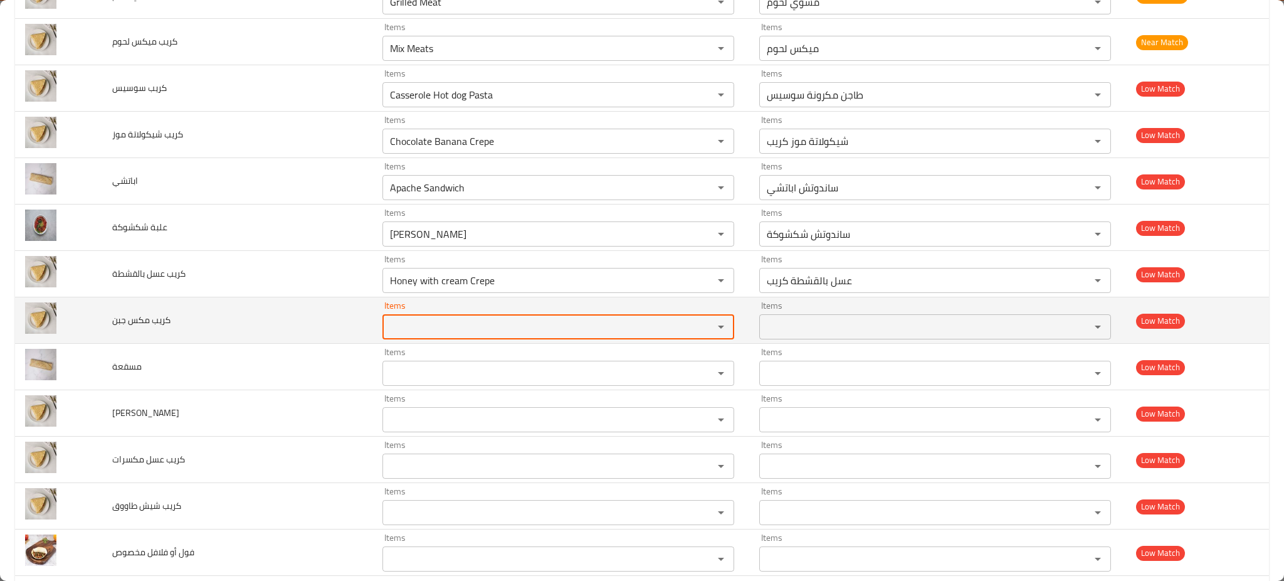
scroll to position [5883, 0]
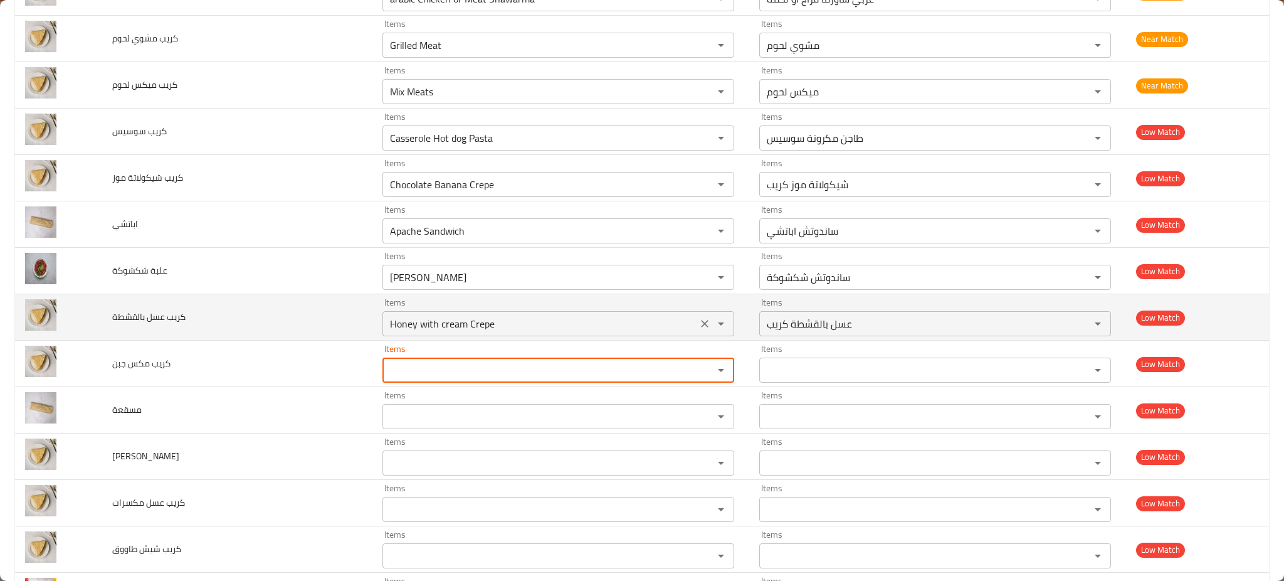
click at [699, 322] on icon "Clear" at bounding box center [705, 323] width 13 height 13
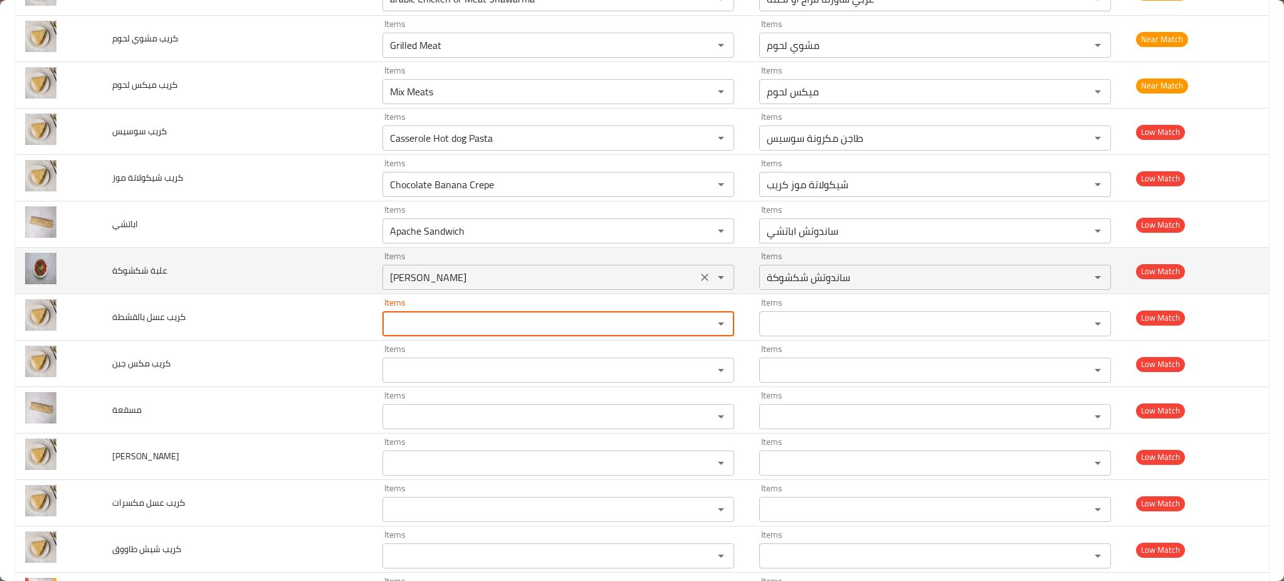
click at [696, 273] on button "Clear" at bounding box center [705, 277] width 18 height 18
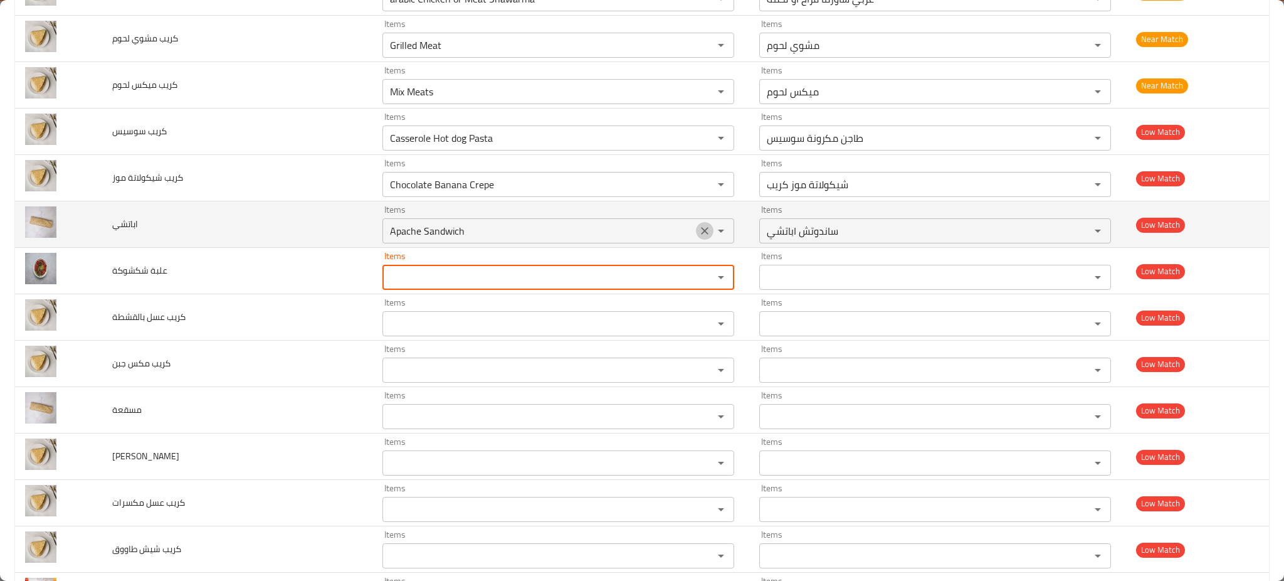
click at [699, 237] on icon "Clear" at bounding box center [705, 230] width 13 height 13
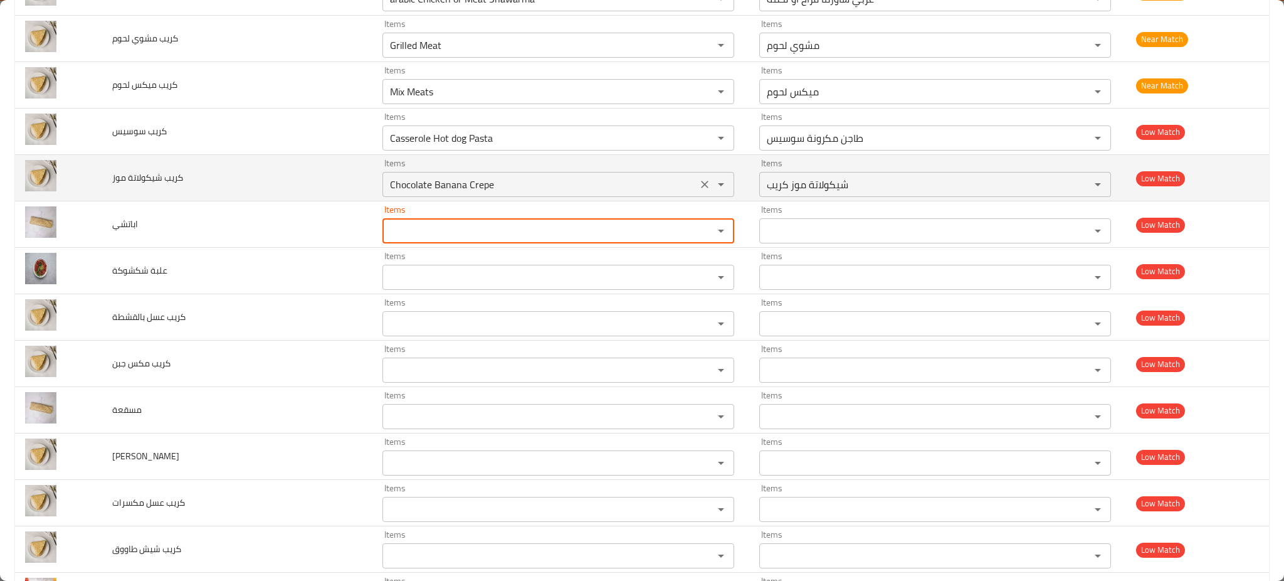
click at [701, 188] on icon "Clear" at bounding box center [705, 185] width 8 height 8
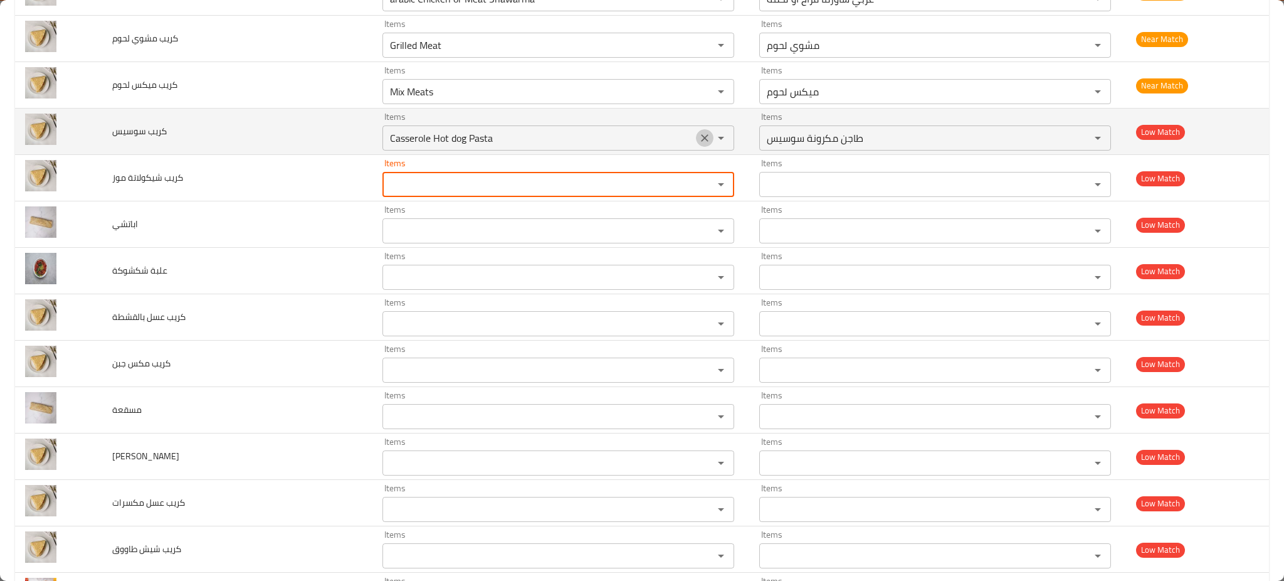
click at [699, 144] on icon "Clear" at bounding box center [705, 138] width 13 height 13
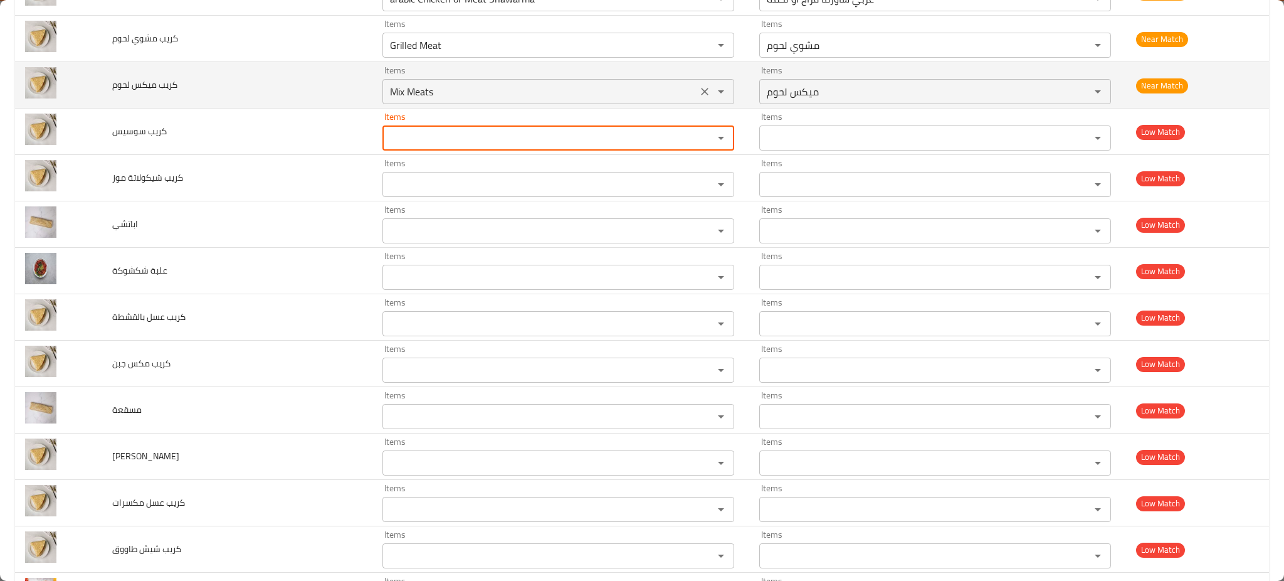
click at [711, 80] on div "Items Mix Meats Items" at bounding box center [558, 85] width 352 height 38
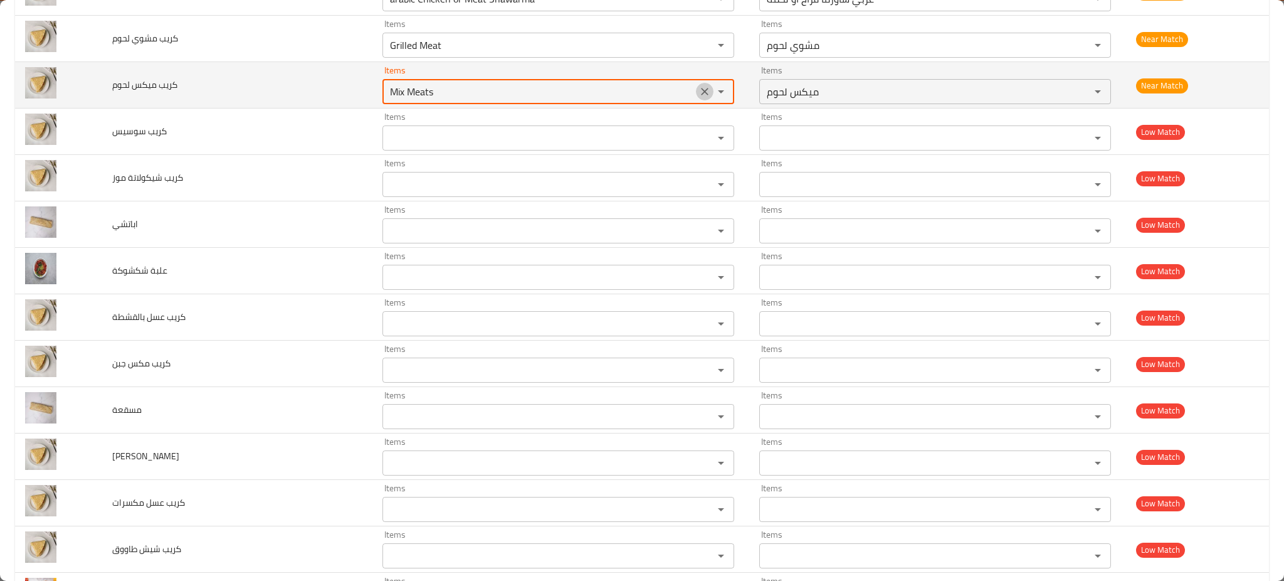
click at [701, 95] on icon "Clear" at bounding box center [705, 92] width 8 height 8
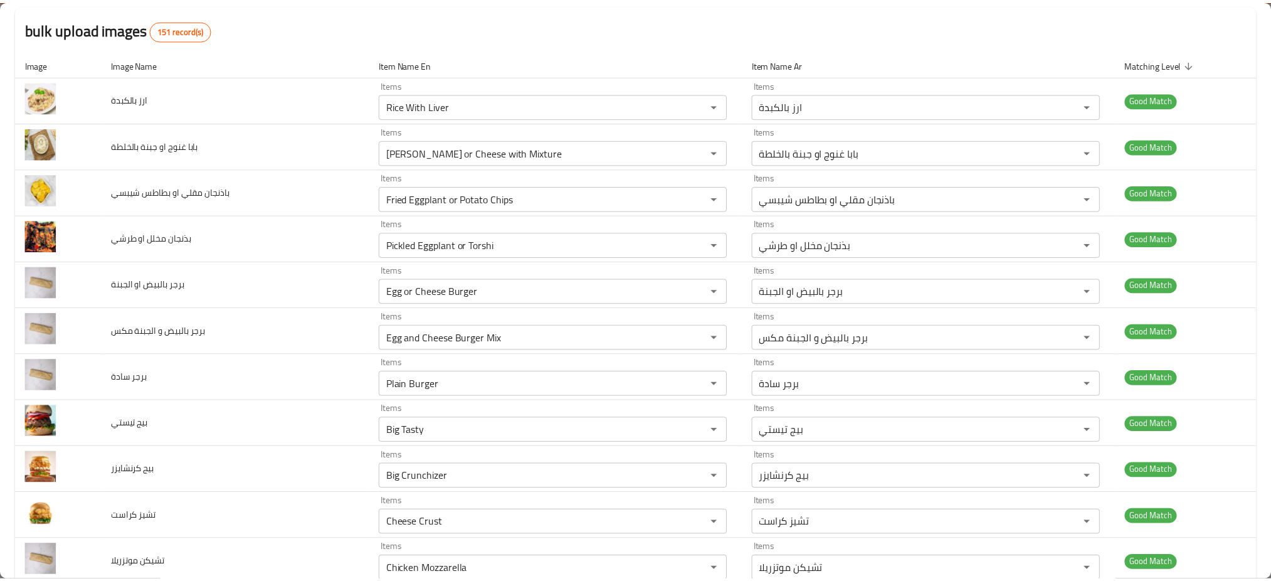
scroll to position [0, 0]
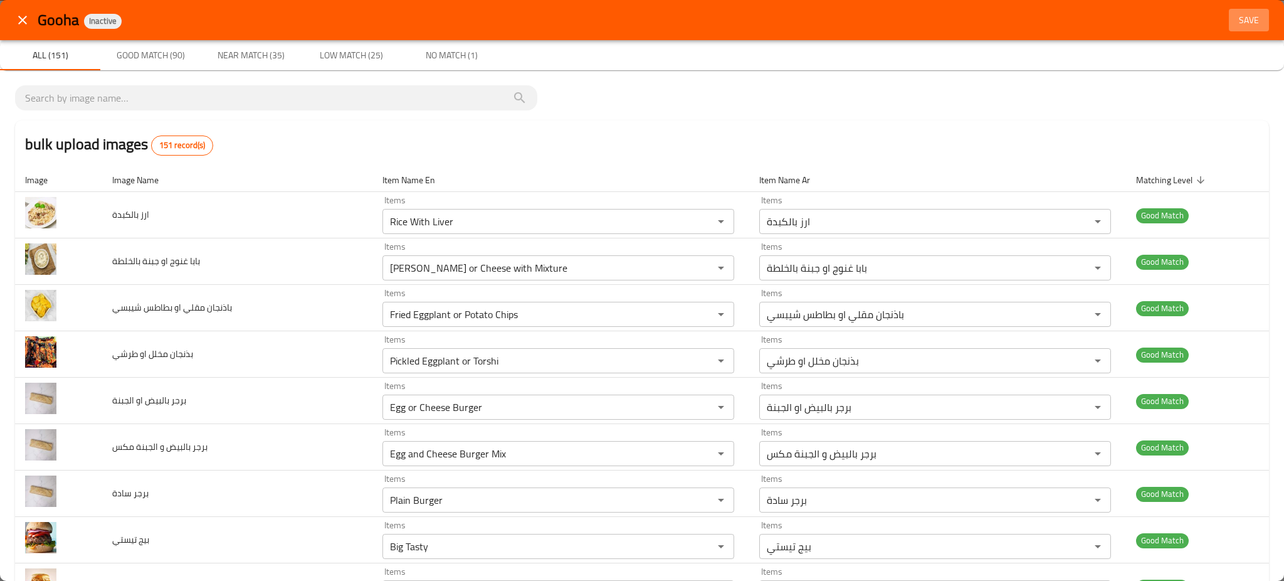
click at [1250, 9] on button "Save" at bounding box center [1249, 20] width 40 height 23
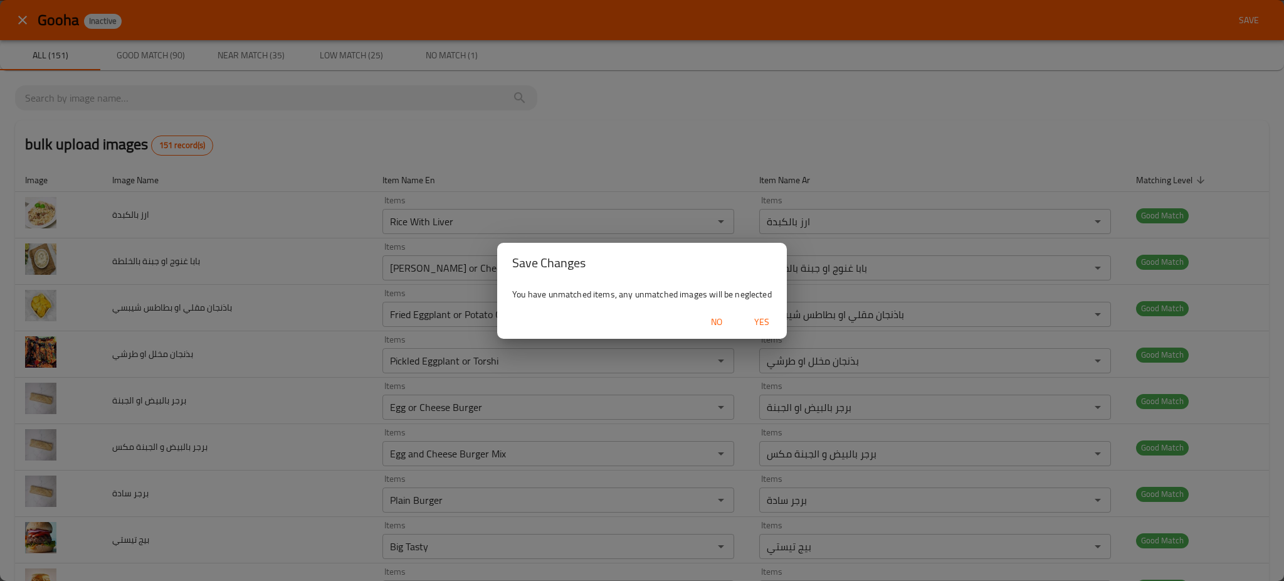
click at [761, 322] on span "Yes" at bounding box center [762, 322] width 30 height 16
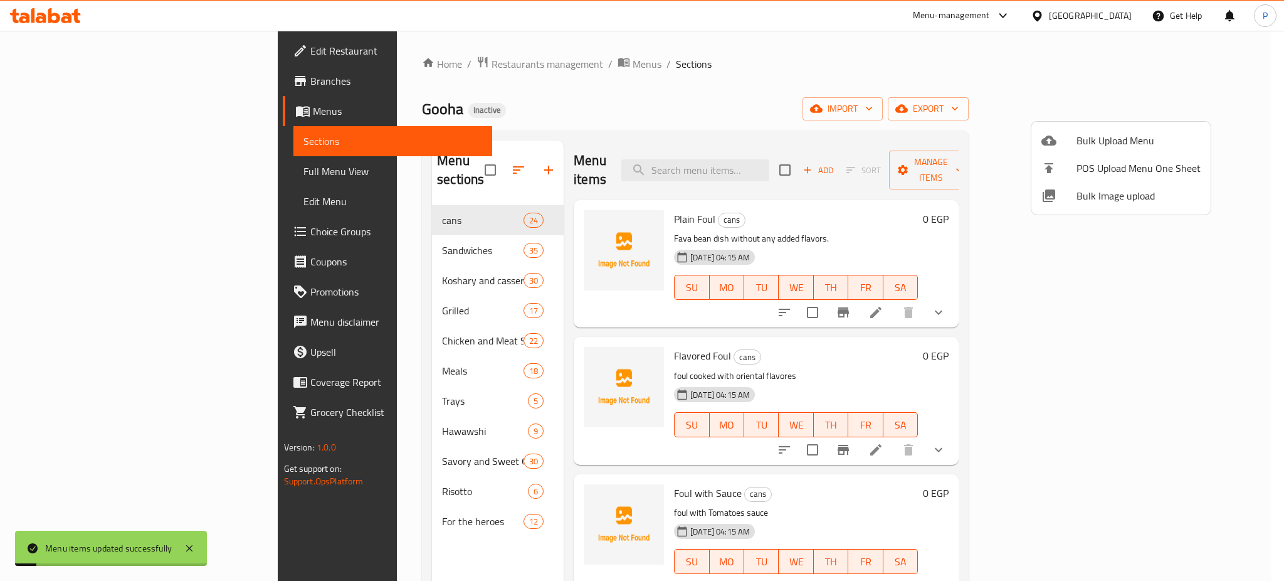
click at [387, 231] on div at bounding box center [642, 290] width 1284 height 581
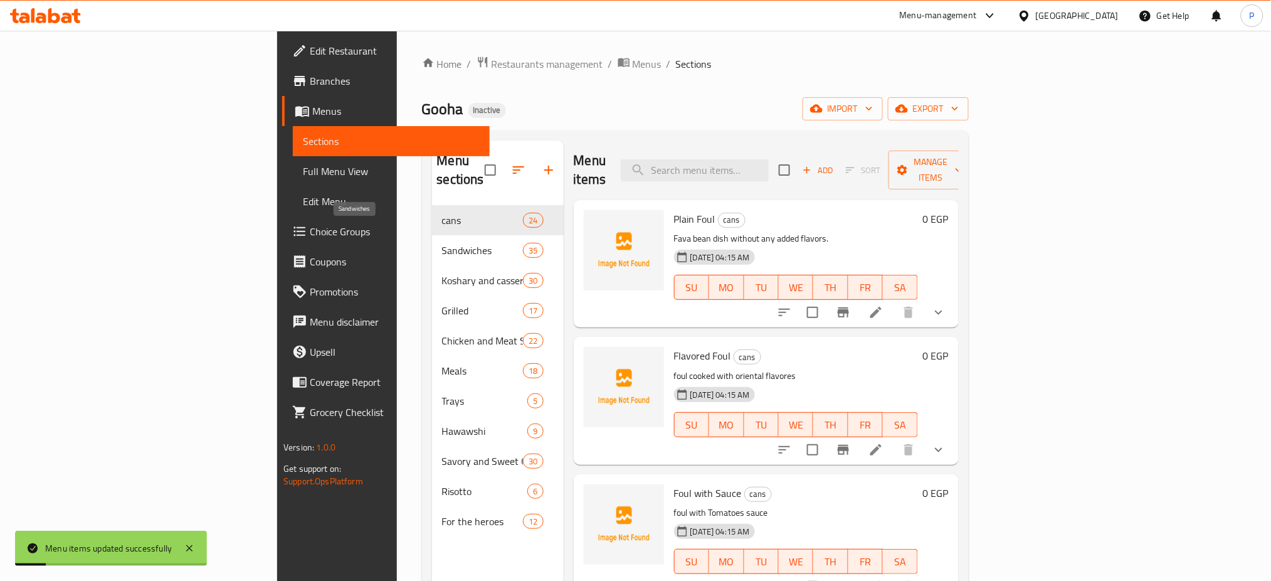
click at [442, 243] on span "Sandwiches" at bounding box center [483, 250] width 82 height 15
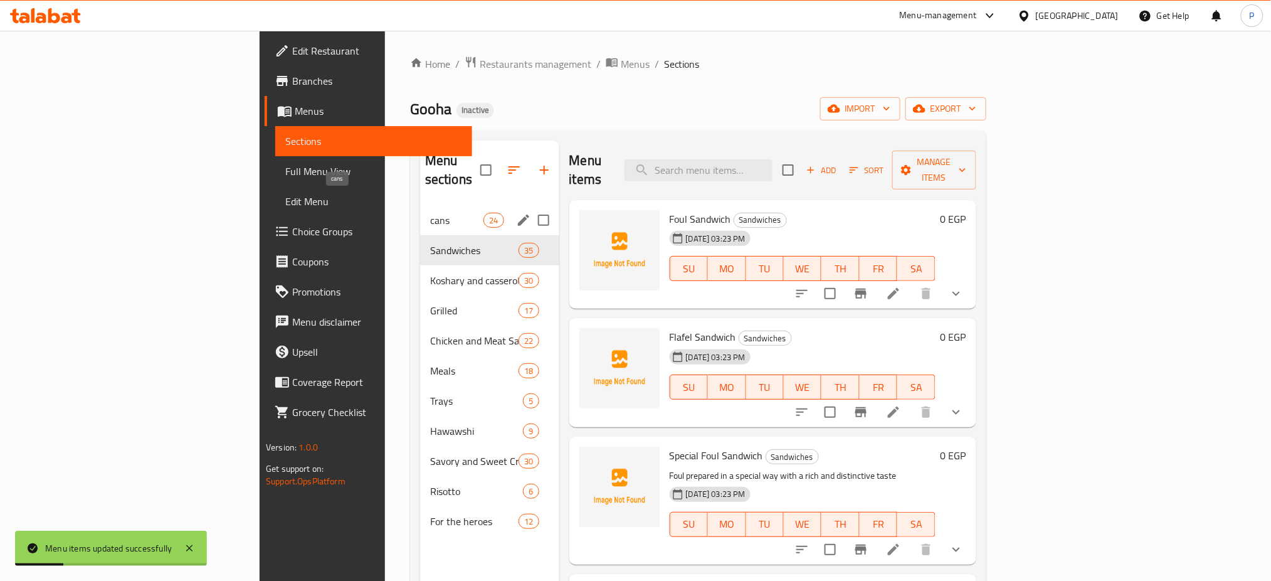
click at [430, 213] on span "cans" at bounding box center [456, 220] width 53 height 15
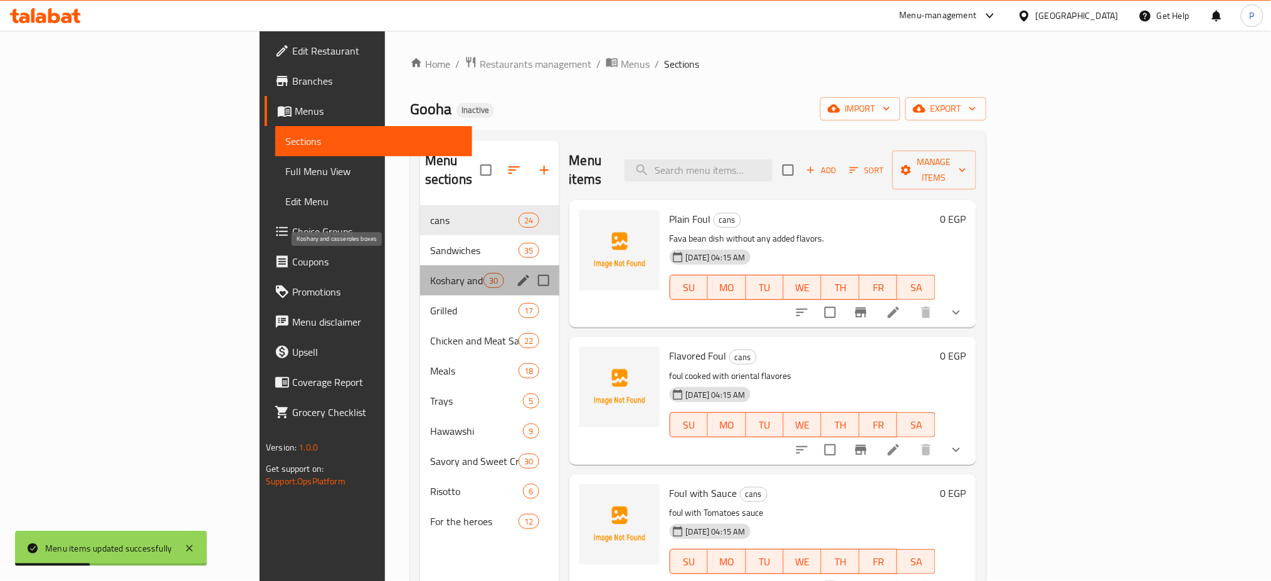
click at [430, 273] on span "Koshary and casseroles boxes" at bounding box center [456, 280] width 53 height 15
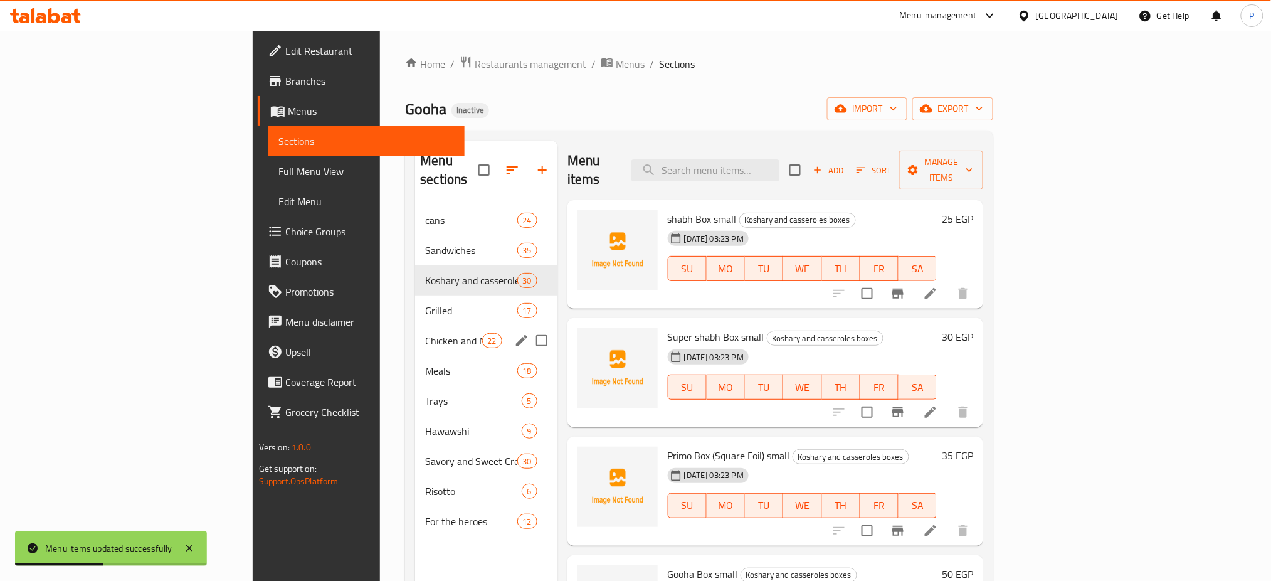
click at [415, 325] on div "Chicken and Meat Sandwiches 22" at bounding box center [486, 340] width 142 height 30
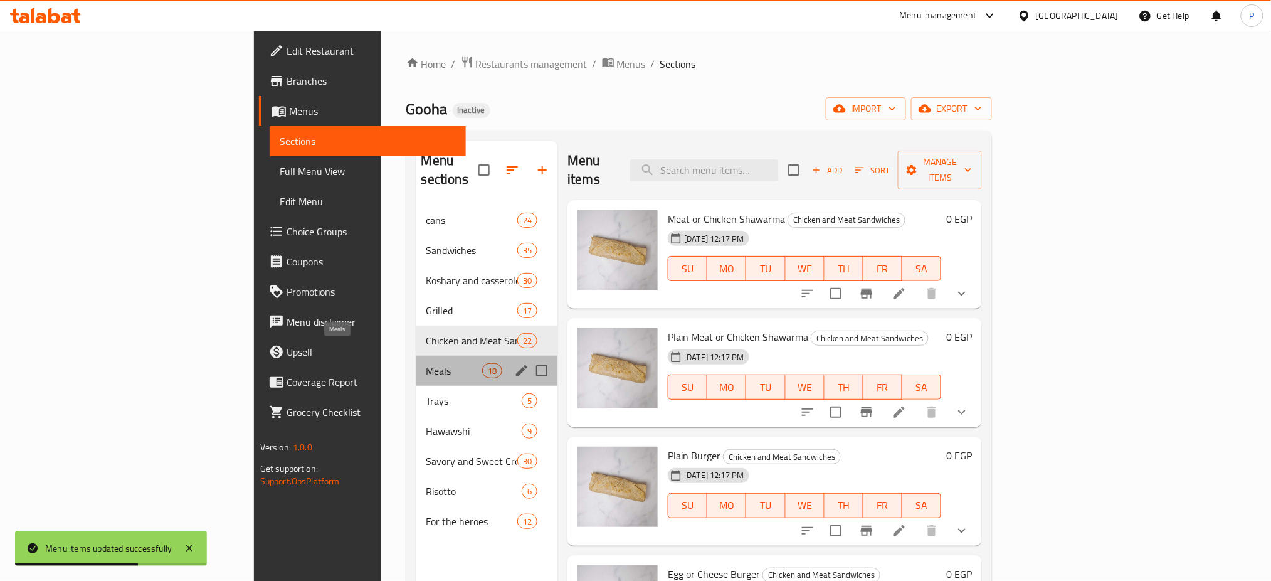
click at [426, 363] on span "Meals" at bounding box center [454, 370] width 56 height 15
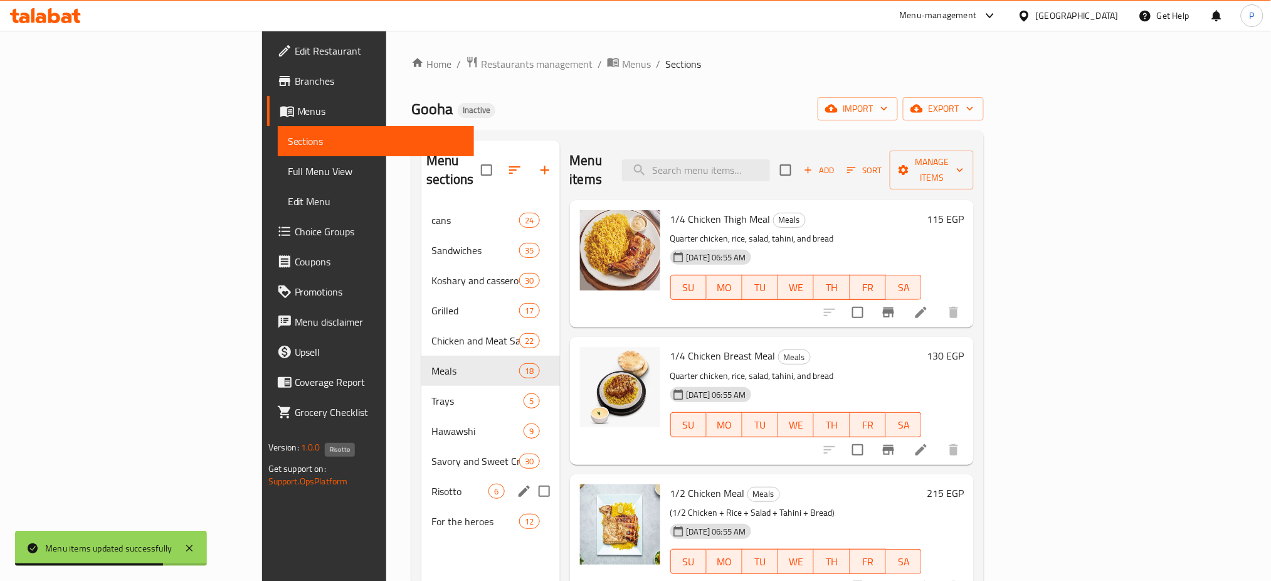
click at [431, 483] on span "Risotto" at bounding box center [459, 490] width 57 height 15
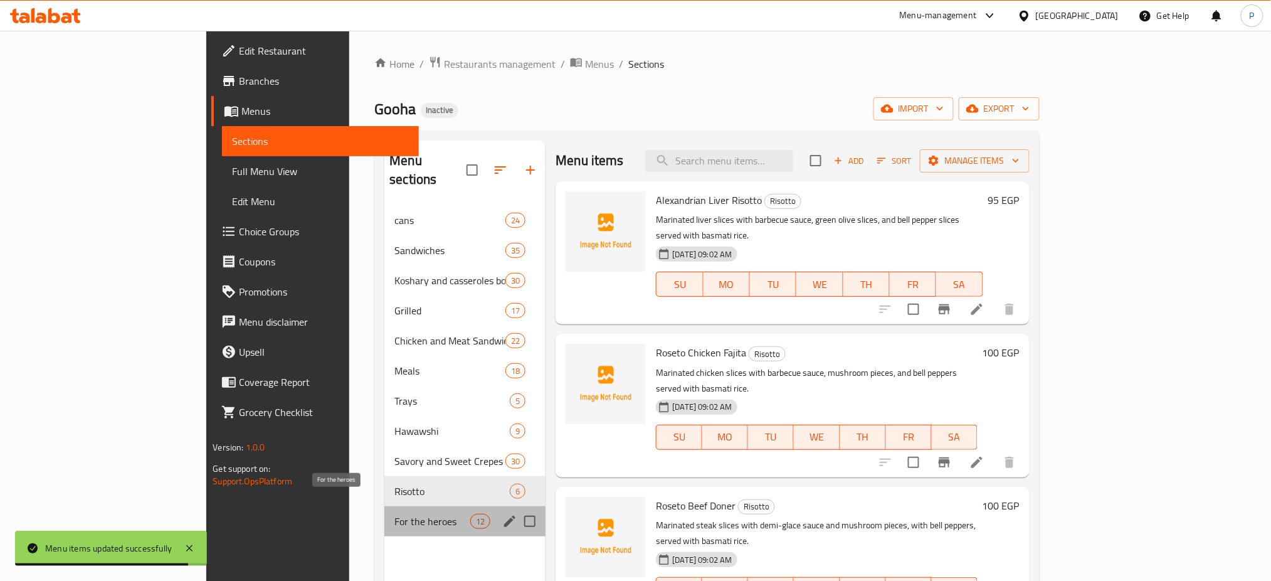
click at [394, 514] on span "For the heroes" at bounding box center [432, 521] width 76 height 15
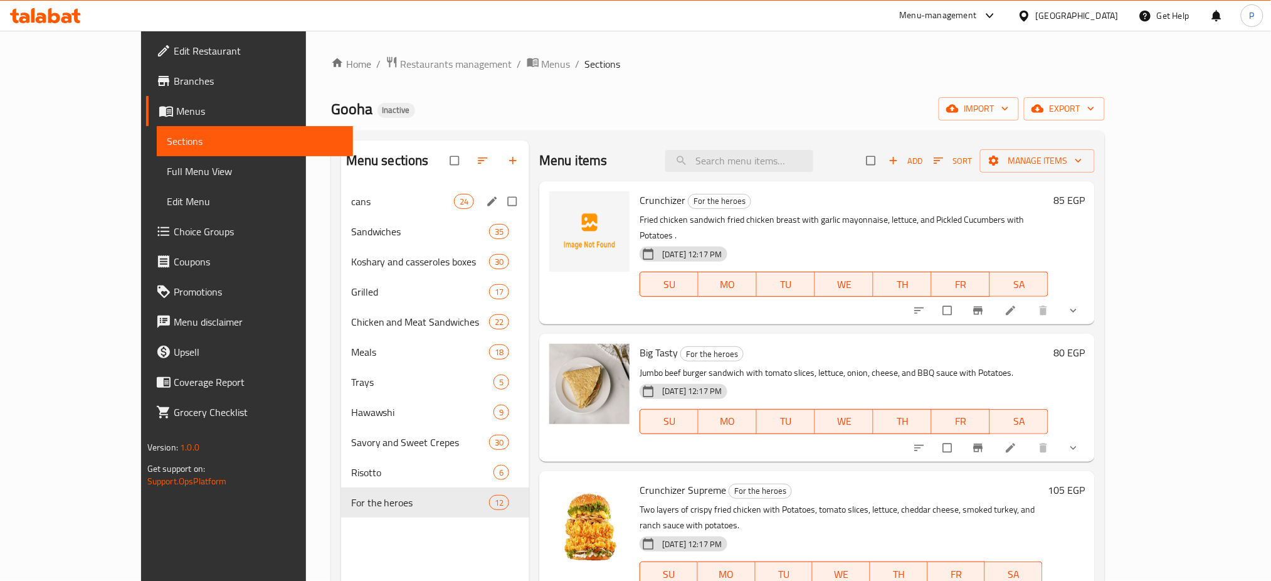
click at [351, 200] on span "cans" at bounding box center [402, 201] width 103 height 15
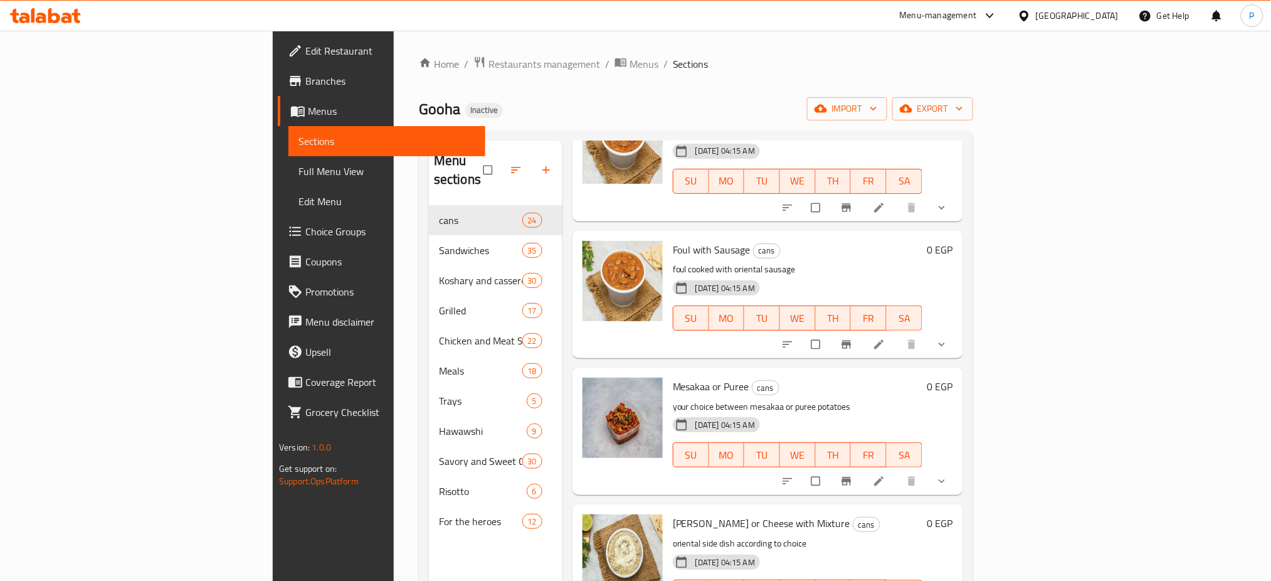
scroll to position [1354, 0]
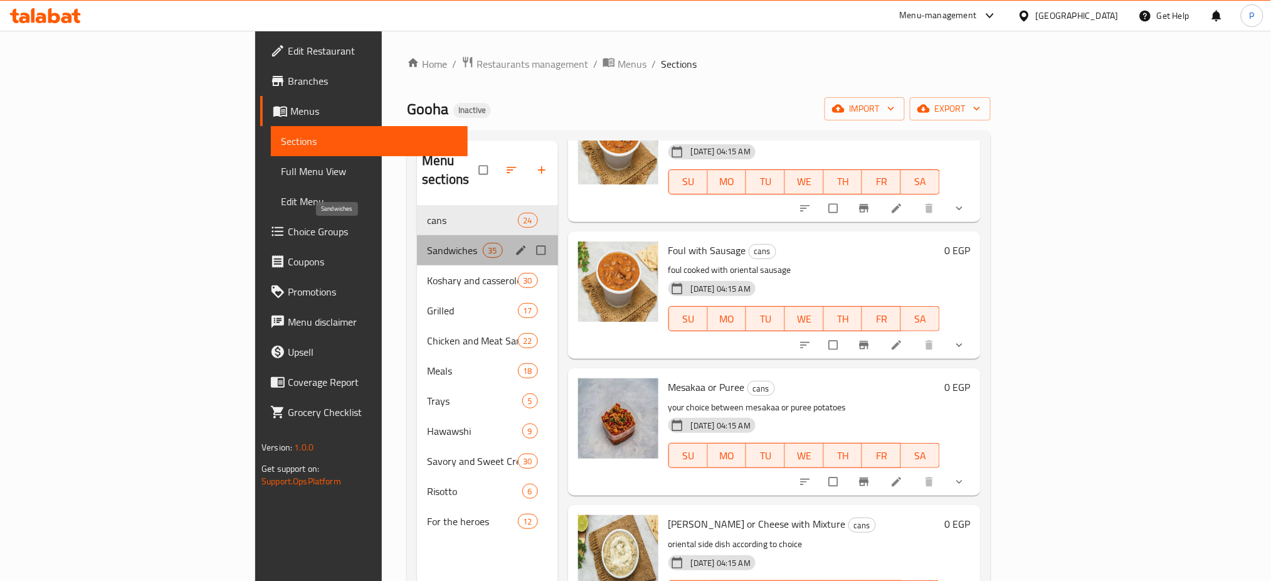
click at [427, 243] on span "Sandwiches" at bounding box center [454, 250] width 55 height 15
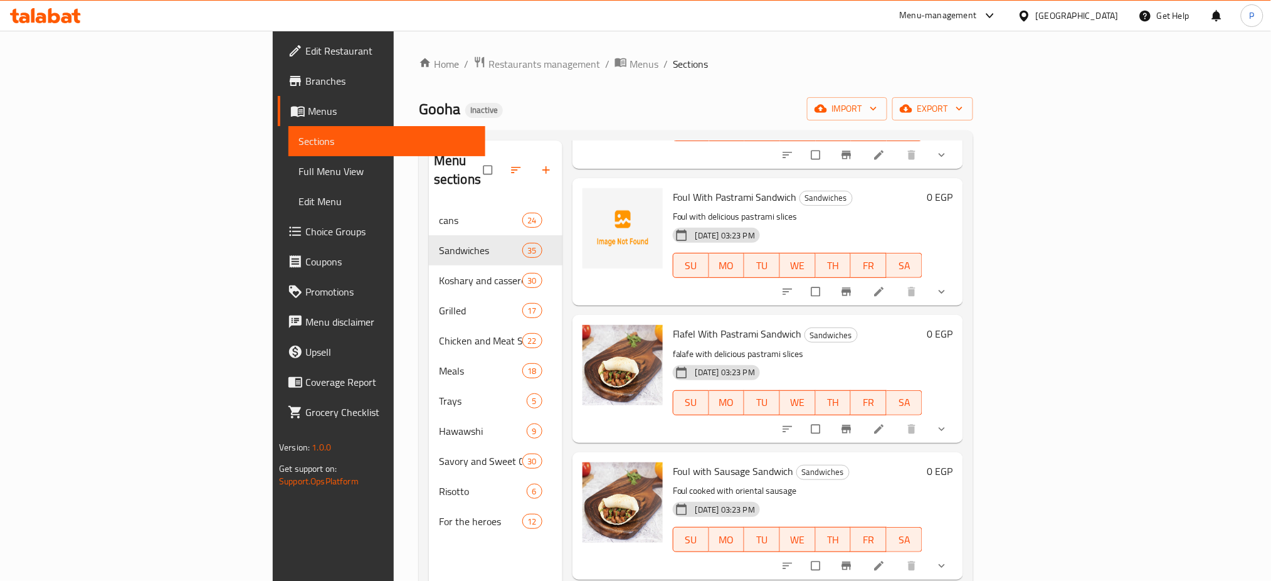
drag, startPoint x: 372, startPoint y: 224, endPoint x: 676, endPoint y: 270, distance: 306.9
click at [676, 270] on div "Menu sections cans 24 Sandwiches 35 Koshary and casseroles boxes 30 Grilled 17 …" at bounding box center [696, 430] width 534 height 581
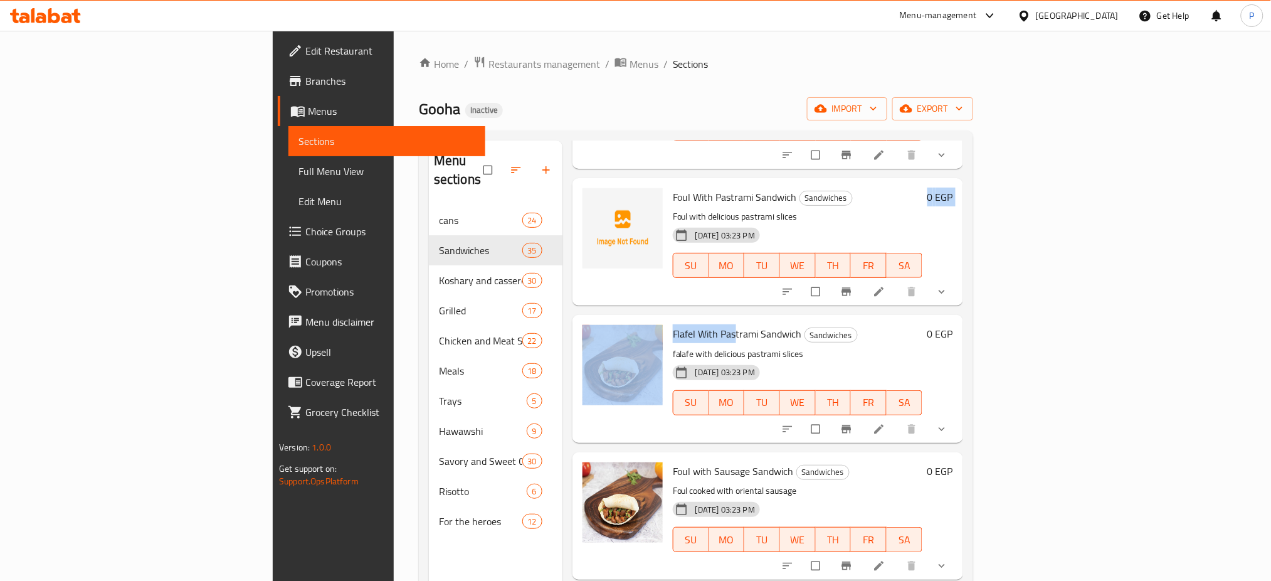
drag, startPoint x: 676, startPoint y: 270, endPoint x: 667, endPoint y: 319, distance: 50.4
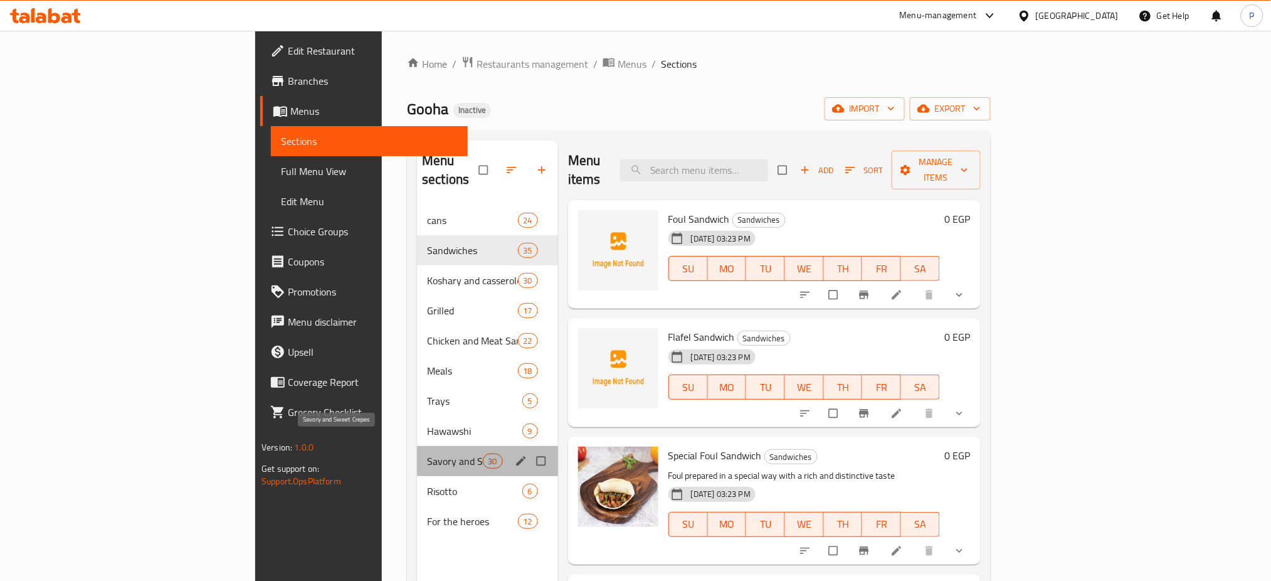
click at [427, 453] on span "Savory and Sweet Crepes" at bounding box center [454, 460] width 55 height 15
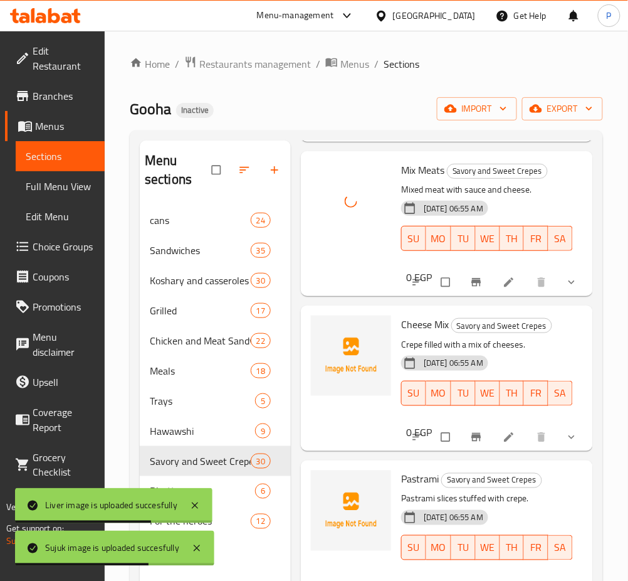
scroll to position [1351, 0]
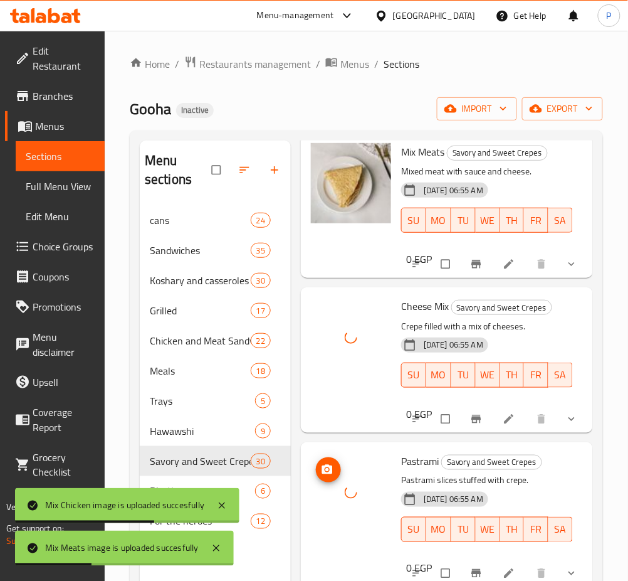
click at [382, 468] on div at bounding box center [351, 492] width 80 height 80
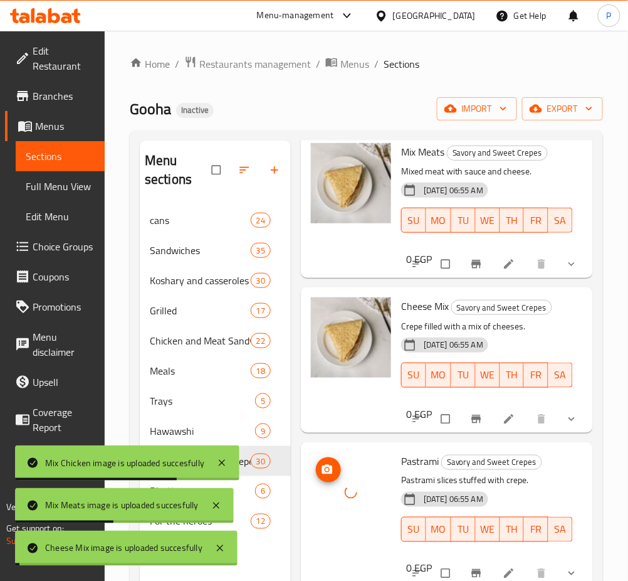
click at [382, 468] on div at bounding box center [351, 492] width 80 height 80
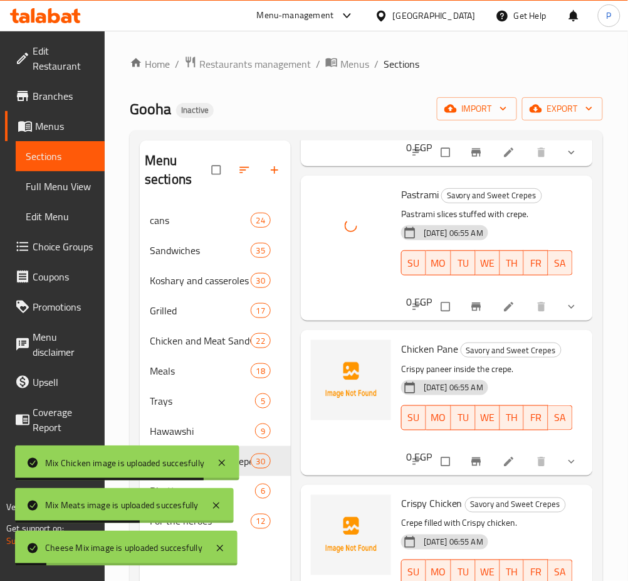
scroll to position [1632, 0]
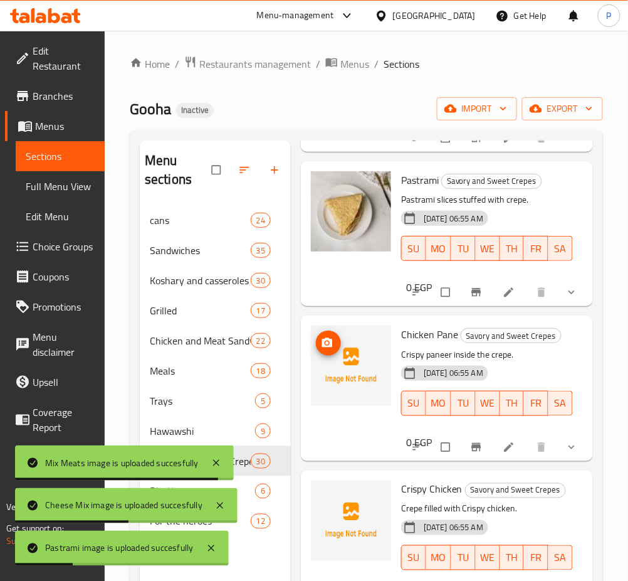
click at [318, 386] on img at bounding box center [351, 365] width 80 height 80
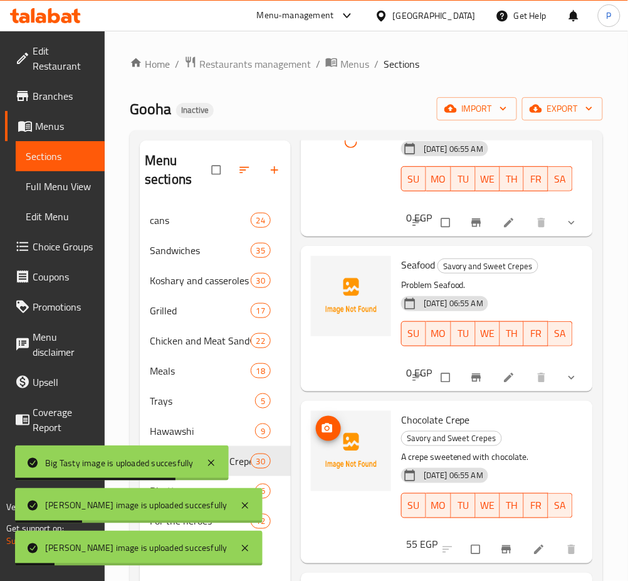
scroll to position [3261, 0]
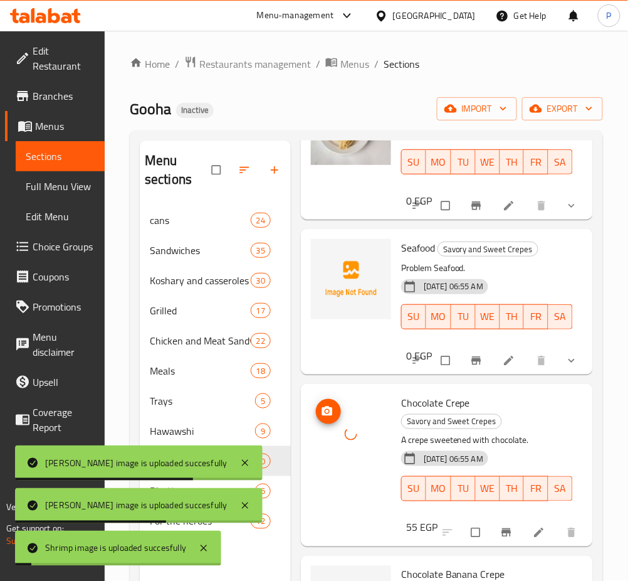
click at [343, 428] on div at bounding box center [351, 434] width 80 height 80
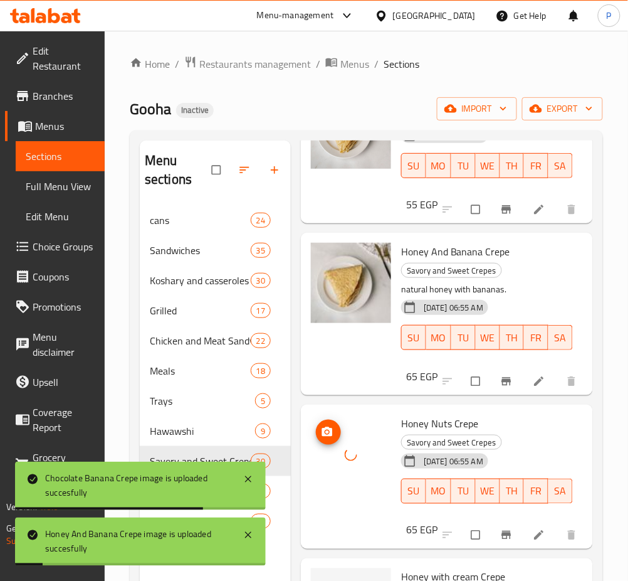
scroll to position [176, 0]
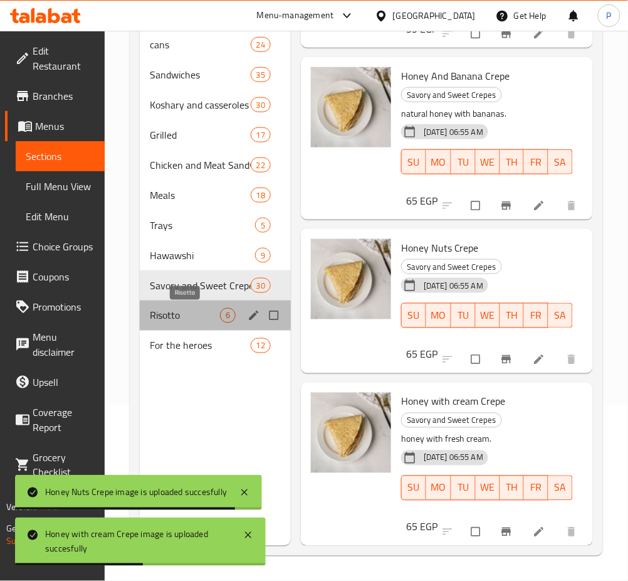
click at [191, 312] on span "Risotto" at bounding box center [185, 315] width 70 height 15
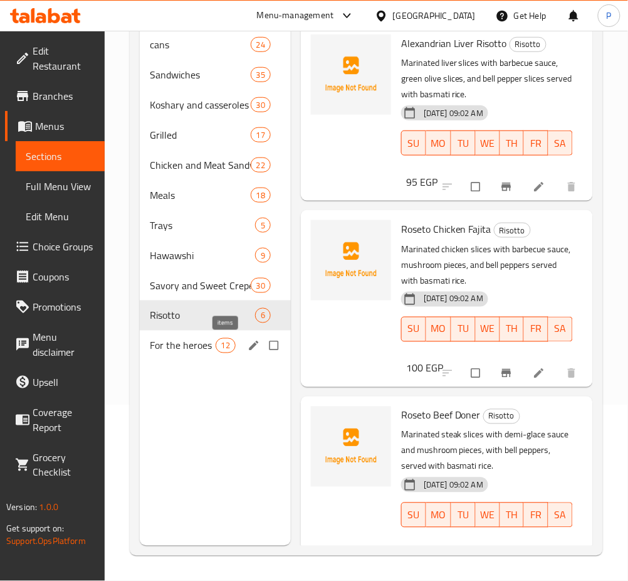
click at [208, 345] on span "For the heroes" at bounding box center [183, 345] width 66 height 15
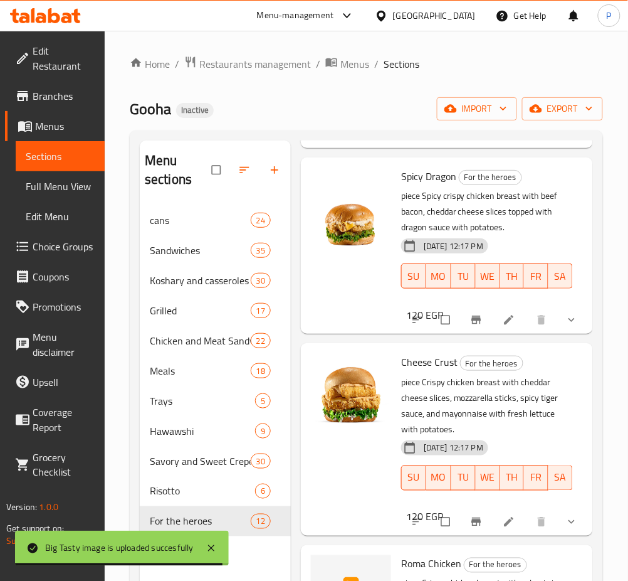
scroll to position [176, 0]
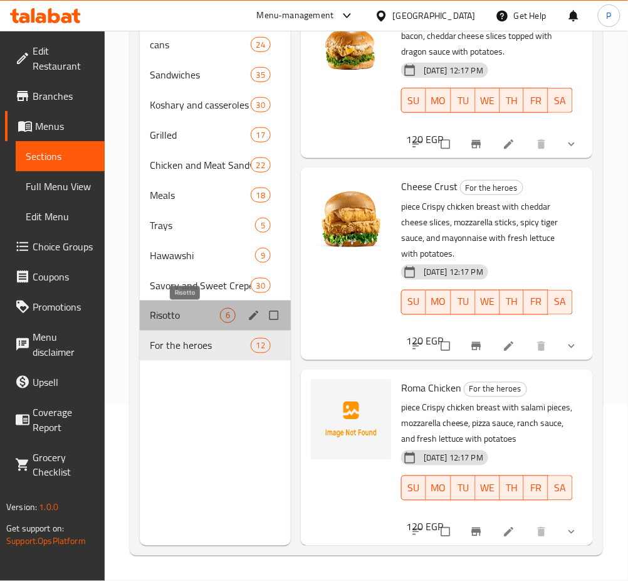
click at [185, 308] on span "Risotto" at bounding box center [185, 315] width 70 height 15
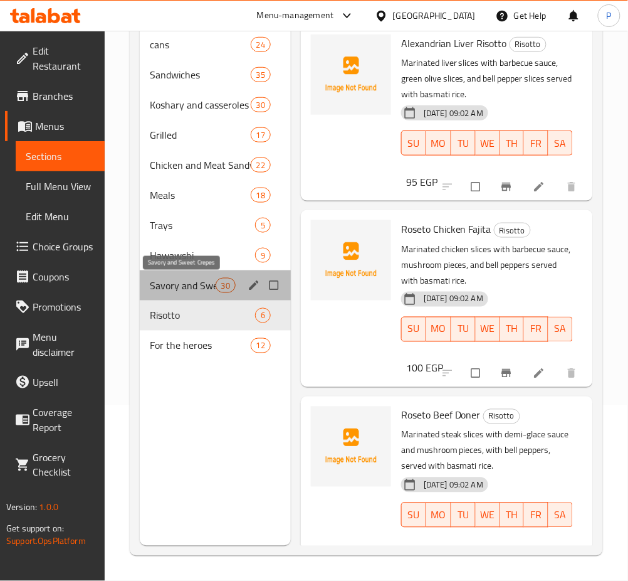
click at [214, 282] on span "Savory and Sweet Crepes" at bounding box center [183, 285] width 66 height 15
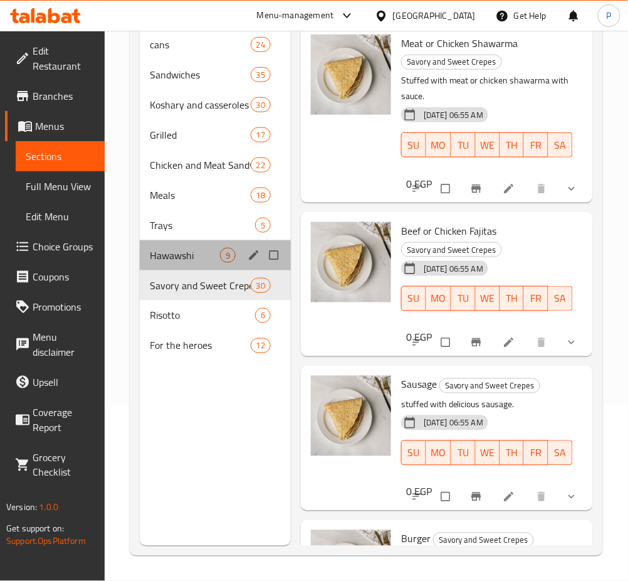
click at [213, 244] on div "Hawawshi 9" at bounding box center [215, 255] width 151 height 30
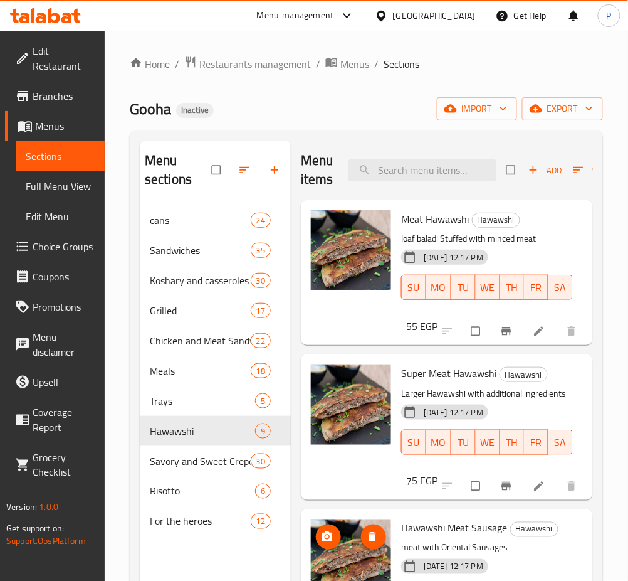
scroll to position [904, 0]
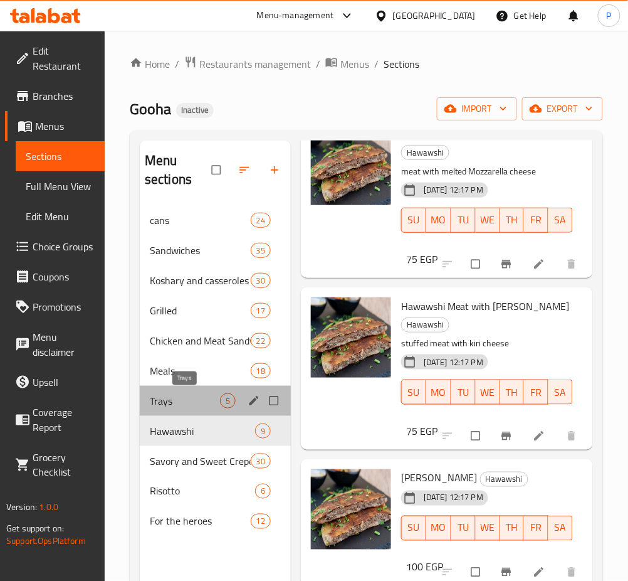
click at [171, 403] on span "Trays" at bounding box center [185, 400] width 70 height 15
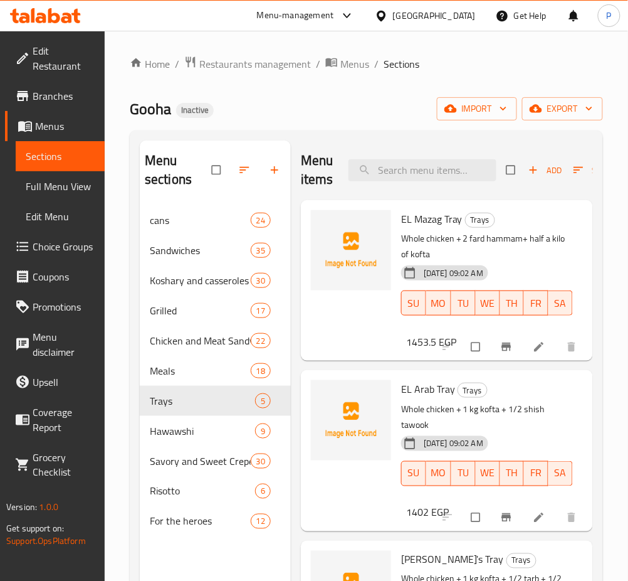
scroll to position [317, 0]
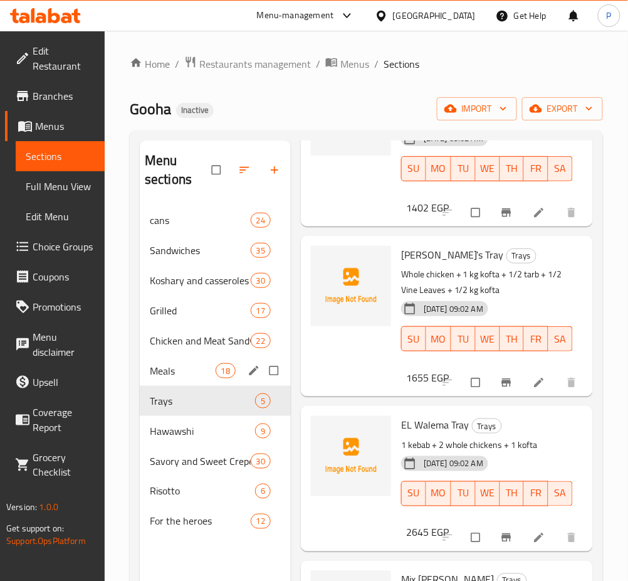
click at [215, 364] on div "Meals 18" at bounding box center [215, 371] width 151 height 30
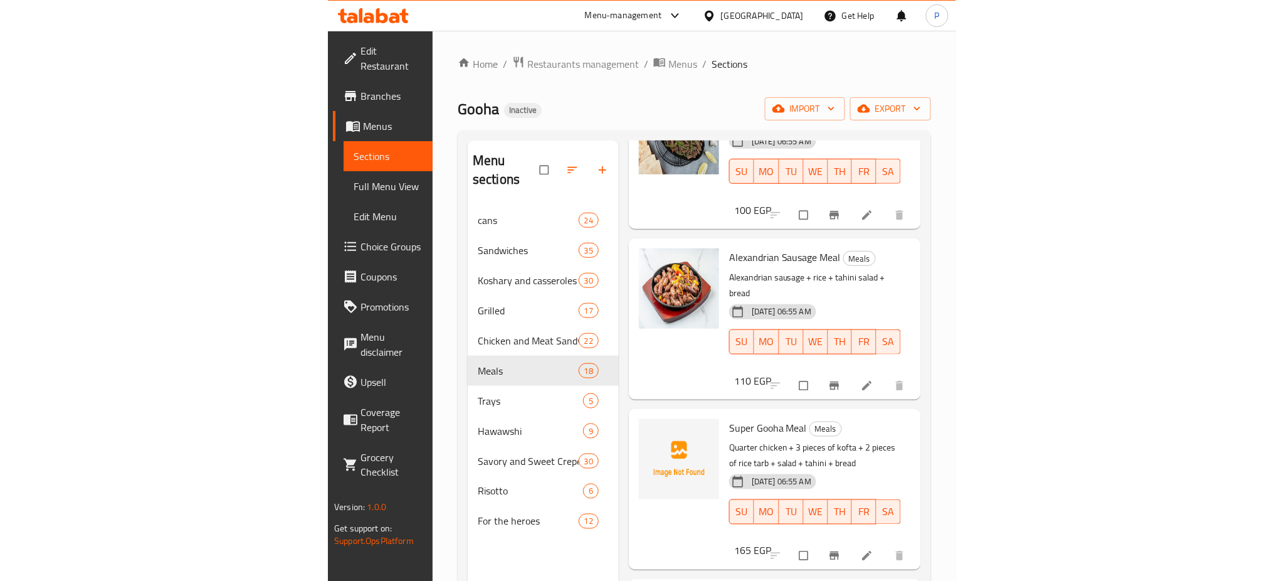
scroll to position [2563, 0]
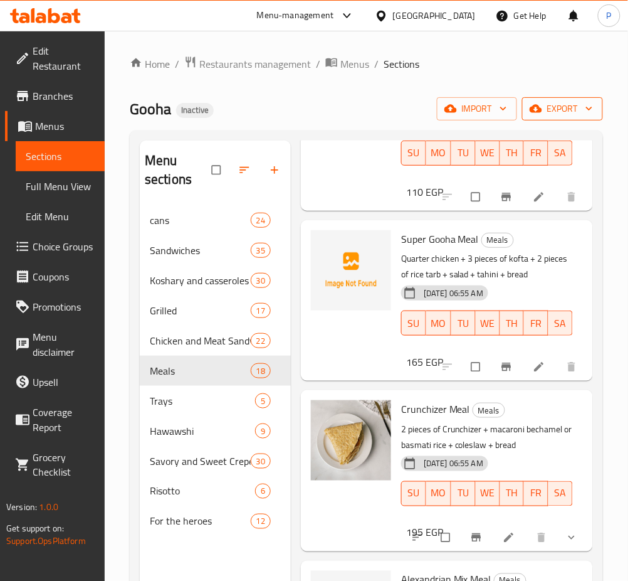
click at [533, 115] on icon "button" at bounding box center [536, 108] width 13 height 13
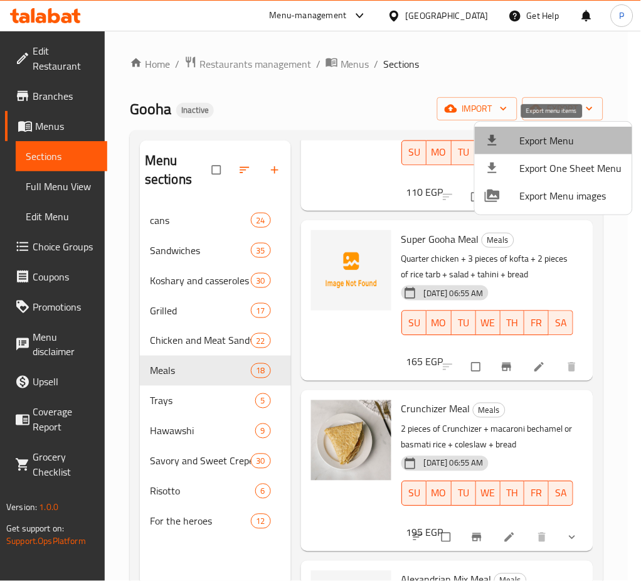
click at [569, 145] on span "Export Menu" at bounding box center [571, 140] width 102 height 15
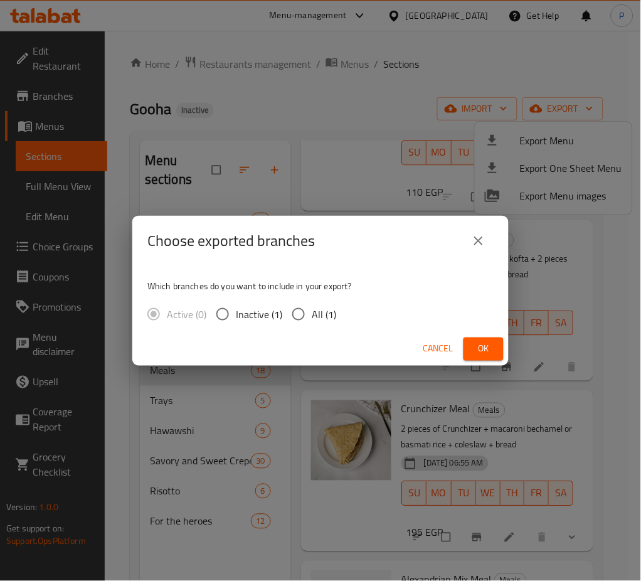
click at [312, 307] on span "All (1)" at bounding box center [324, 314] width 24 height 15
click at [312, 307] on input "All (1)" at bounding box center [298, 314] width 26 height 26
radio input "true"
click at [473, 352] on button "Ok" at bounding box center [483, 348] width 40 height 23
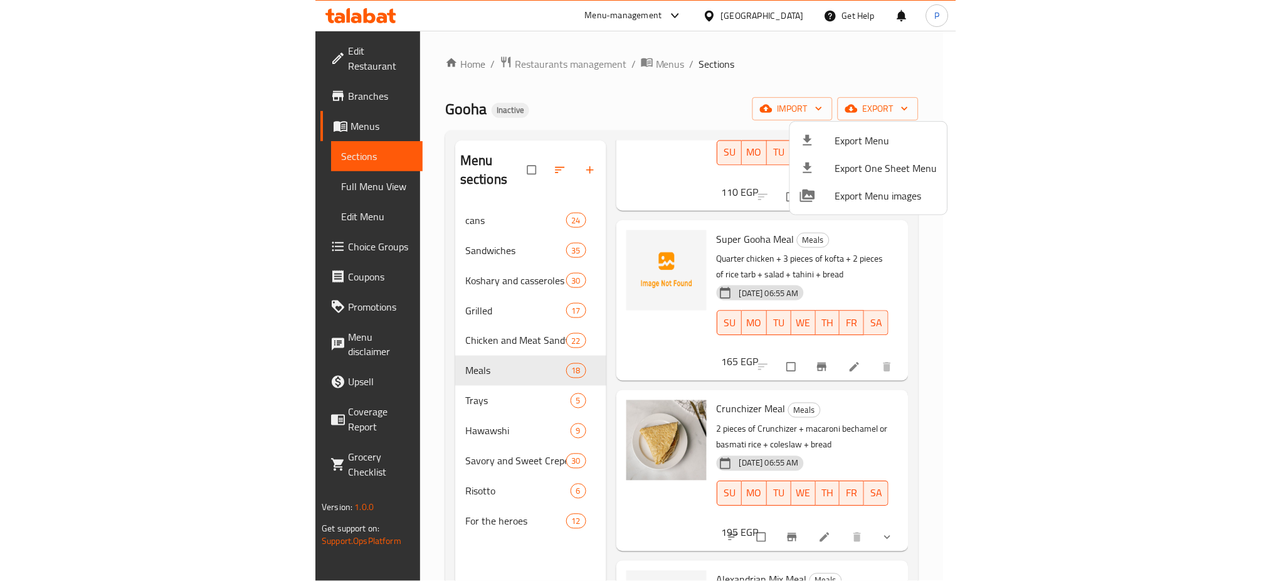
scroll to position [1916, 0]
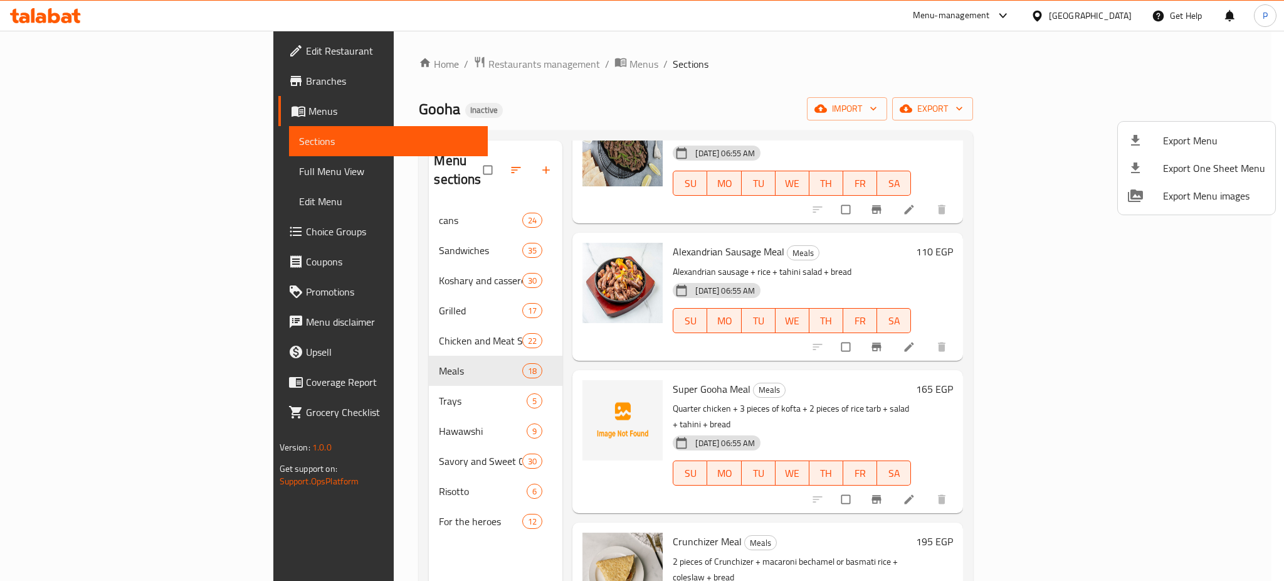
click at [371, 57] on div at bounding box center [642, 290] width 1284 height 581
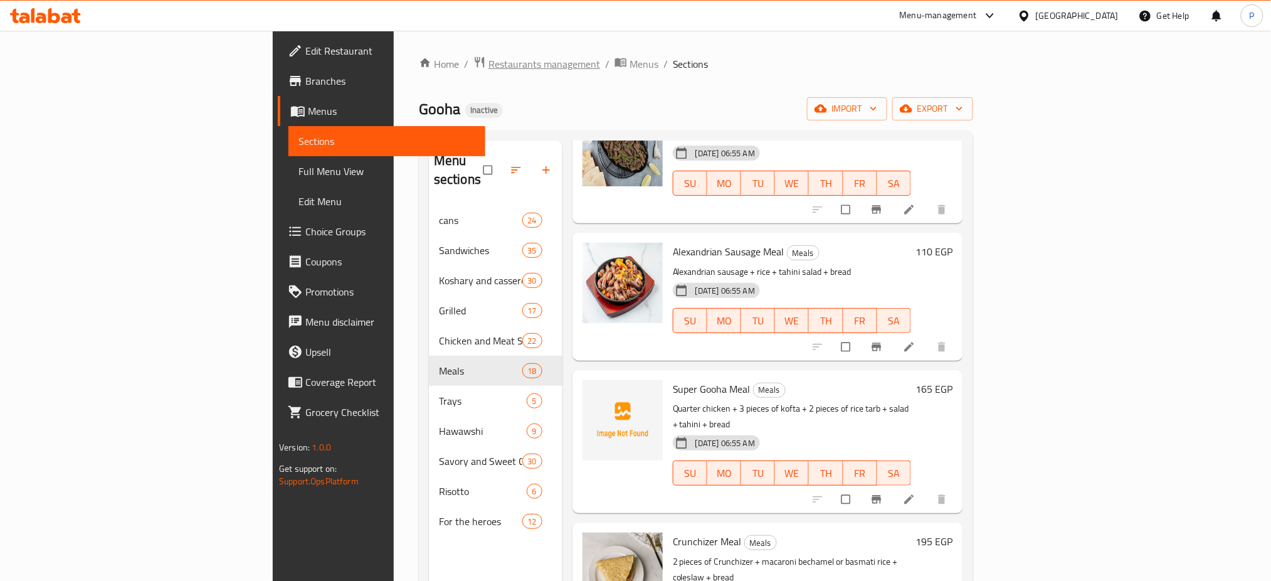
click at [488, 65] on span "Restaurants management" at bounding box center [544, 63] width 112 height 15
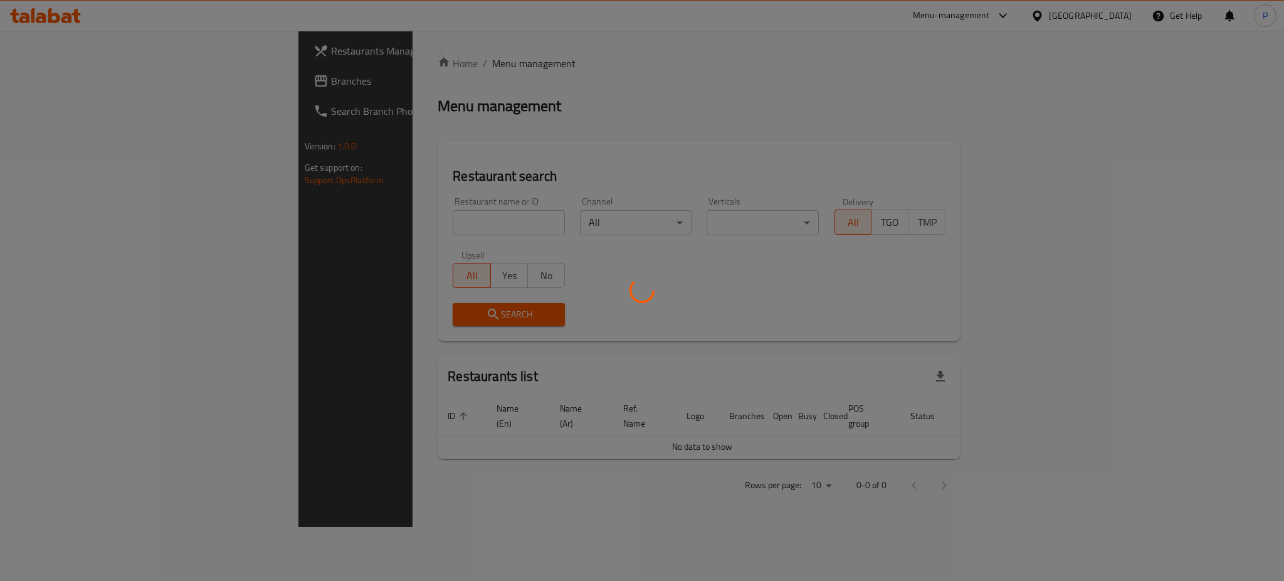
click at [363, 65] on div at bounding box center [642, 290] width 1284 height 581
